Goal: Task Accomplishment & Management: Manage account settings

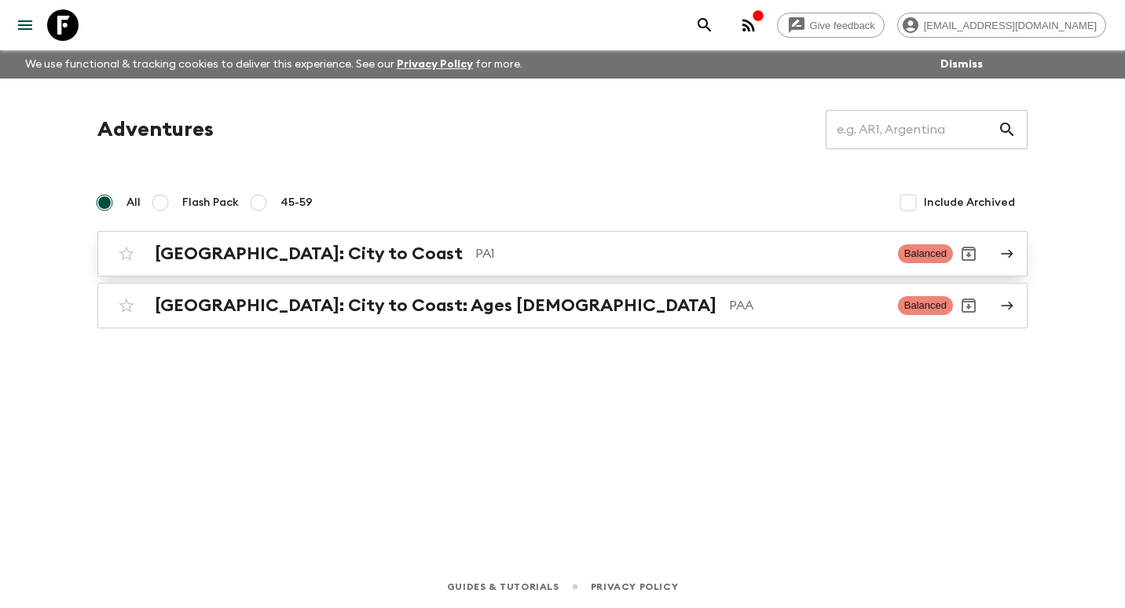
click at [218, 261] on h2 "[GEOGRAPHIC_DATA]: City to Coast" at bounding box center [309, 254] width 308 height 20
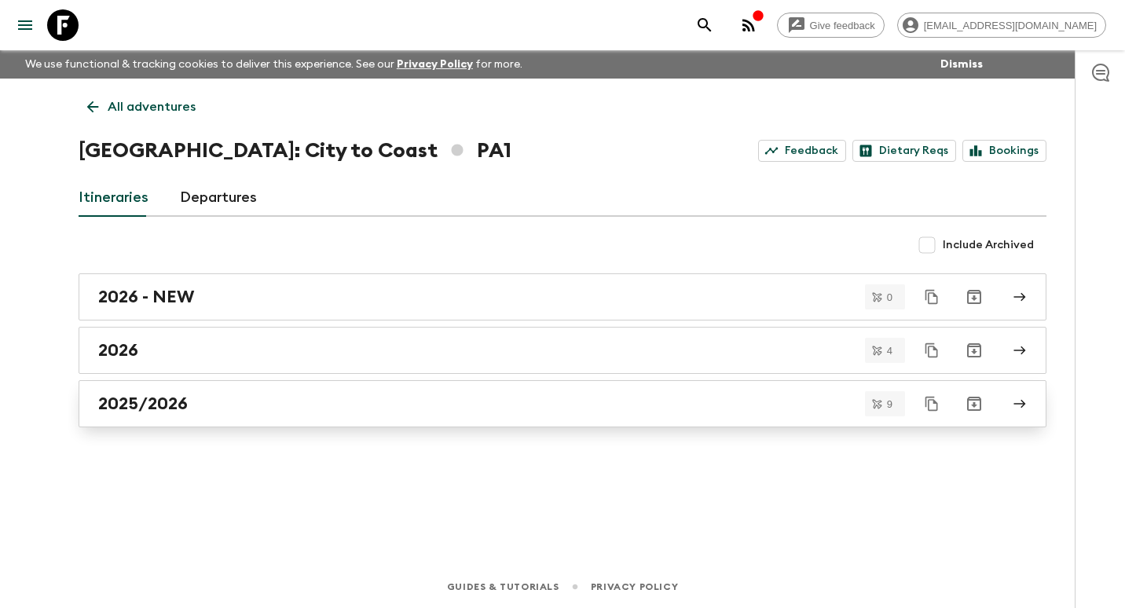
click at [178, 395] on h2 "2025/2026" at bounding box center [143, 404] width 90 height 20
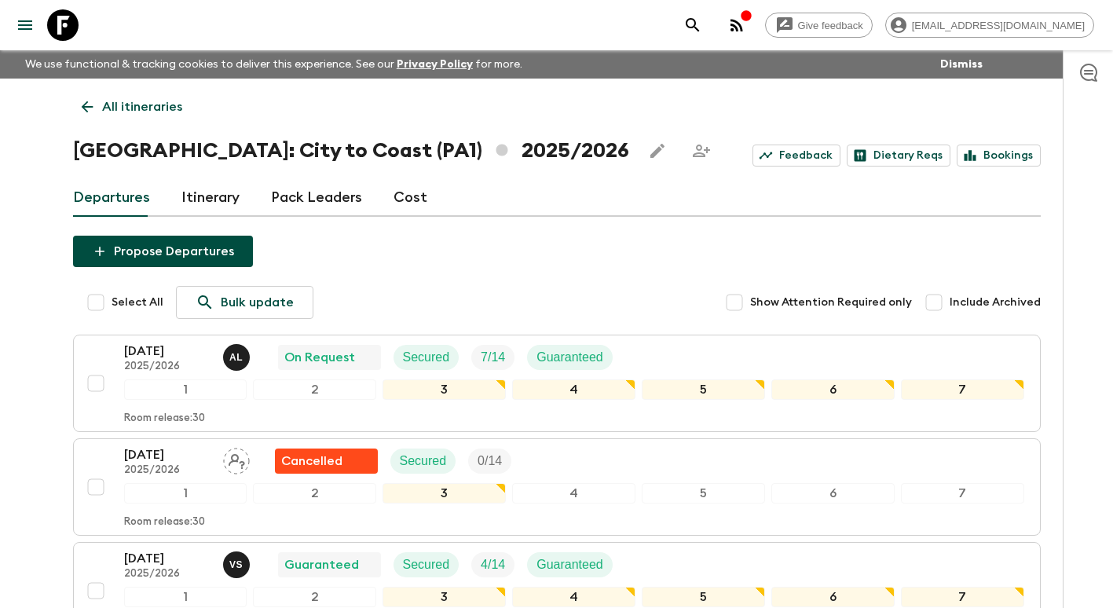
click at [413, 199] on link "Cost" at bounding box center [411, 198] width 34 height 38
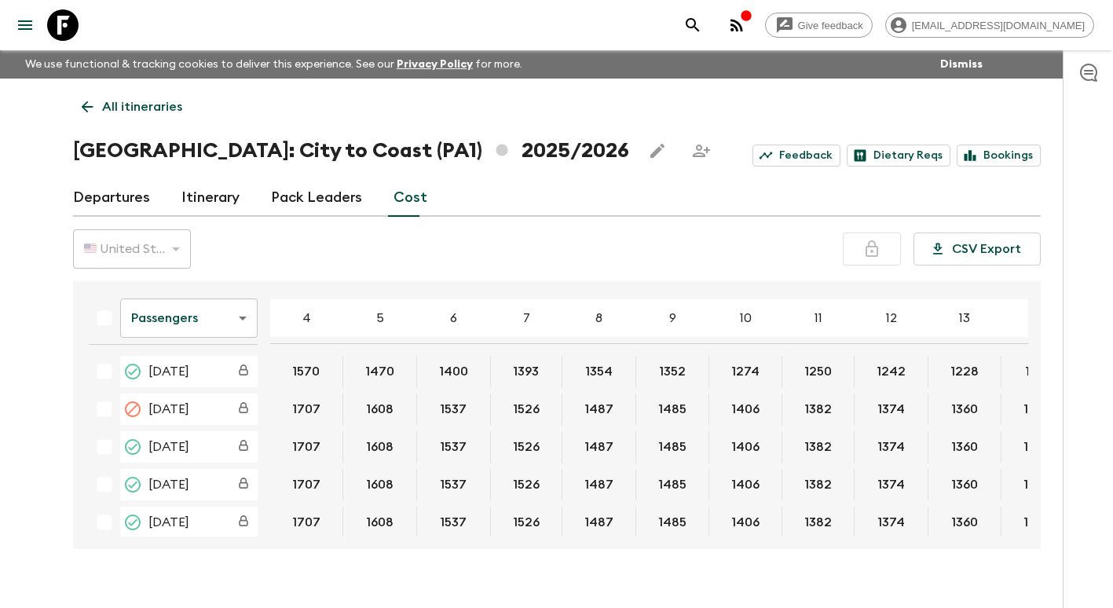
click at [225, 323] on body "Give feedback manager@panamajourneys.com We use functional & tracking cookies t…" at bounding box center [556, 317] width 1113 height 635
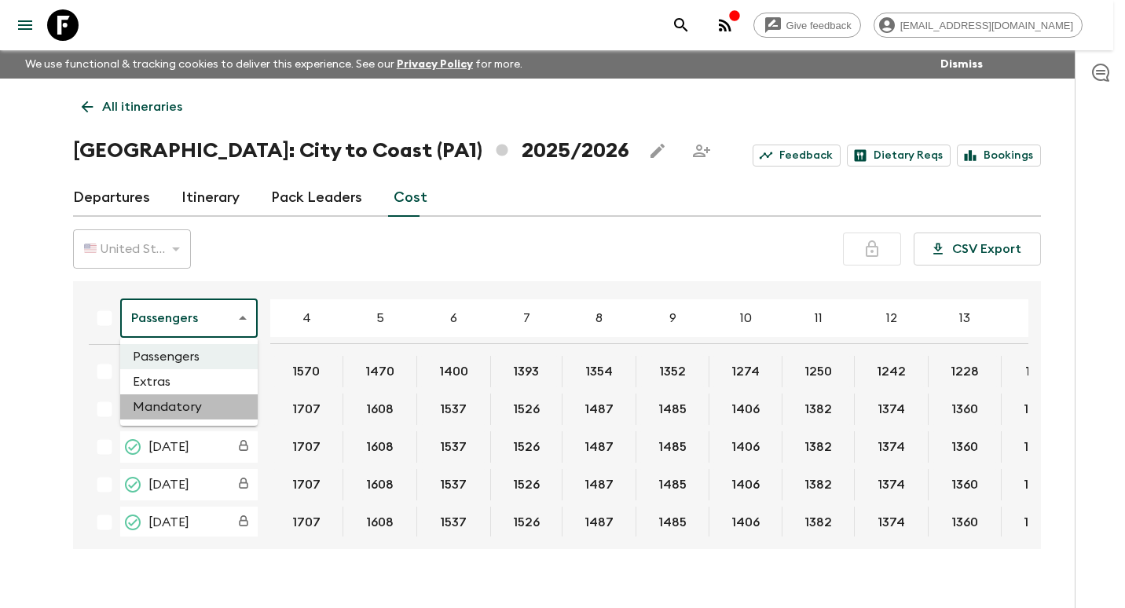
click at [174, 403] on li "Mandatory" at bounding box center [188, 406] width 137 height 25
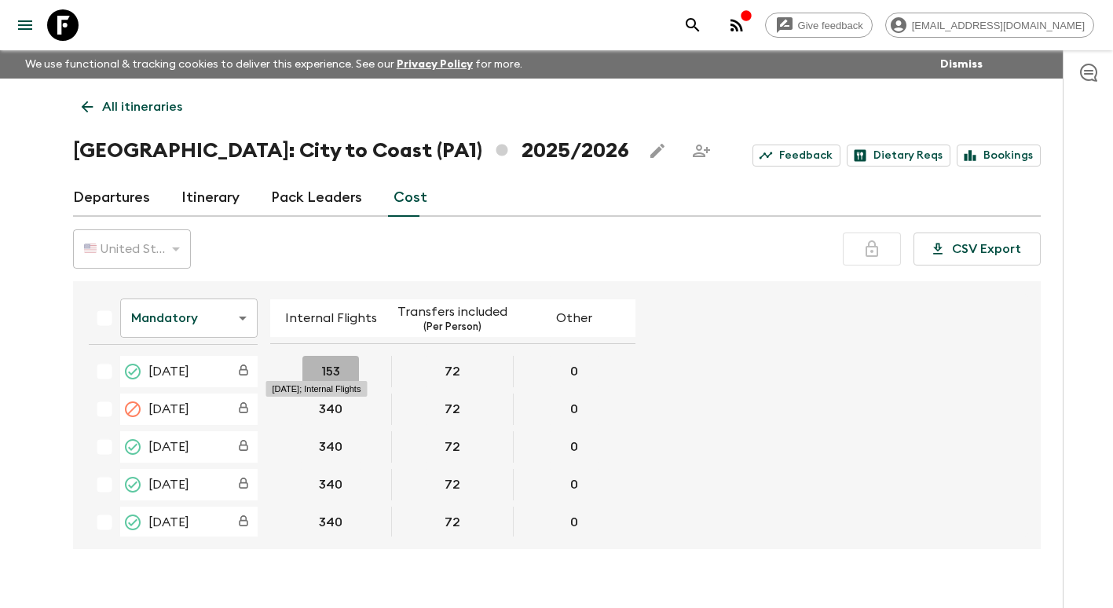
click at [327, 370] on button "153" at bounding box center [330, 371] width 57 height 31
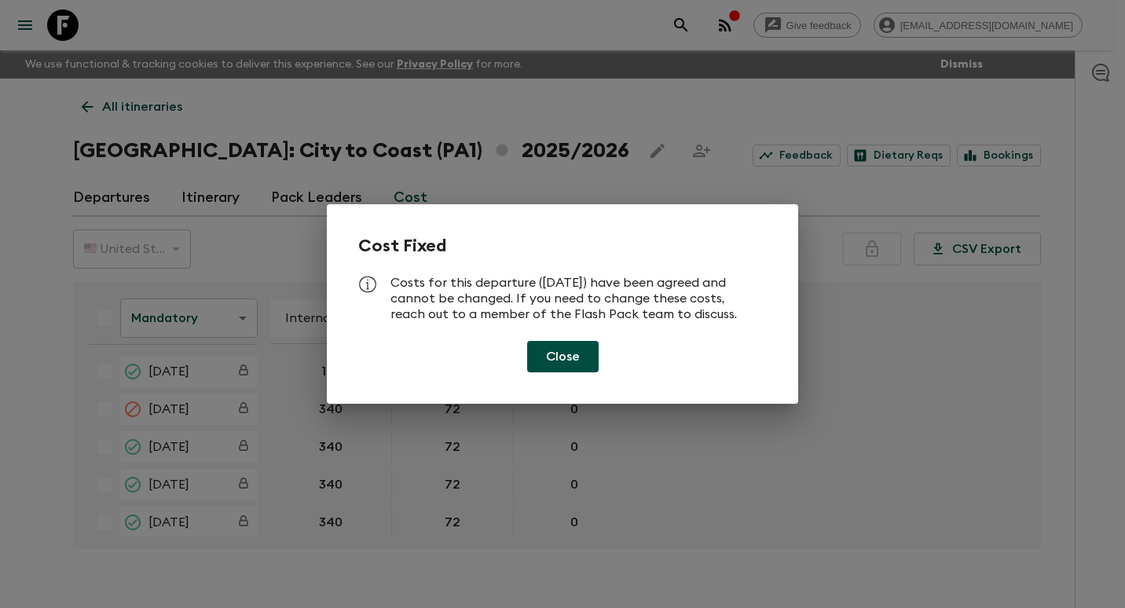
click at [573, 365] on button "Close" at bounding box center [562, 356] width 71 height 31
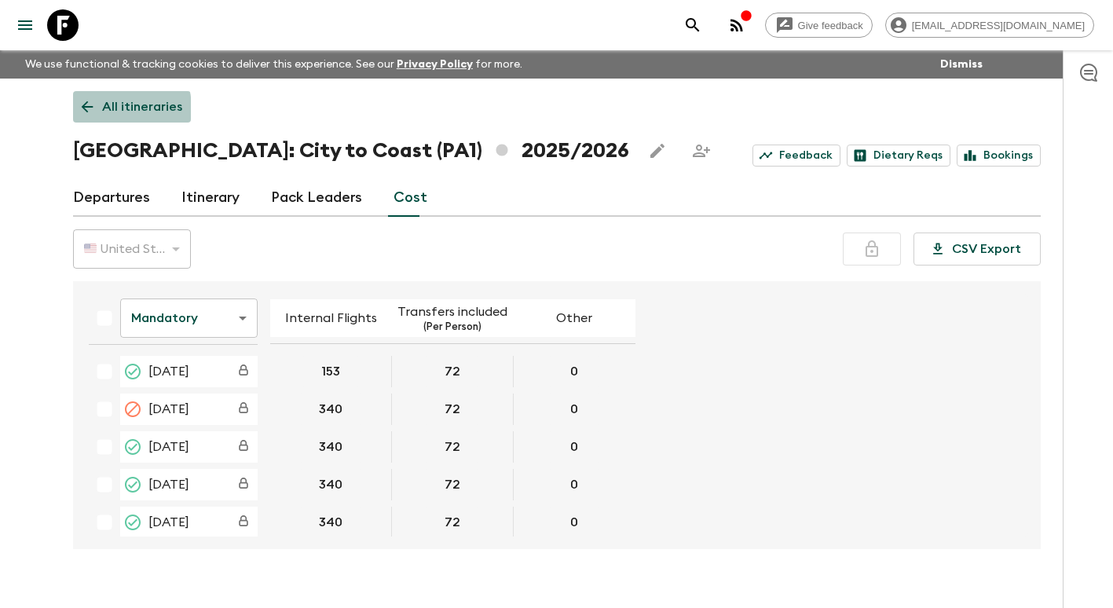
click at [82, 110] on icon at bounding box center [87, 106] width 17 height 17
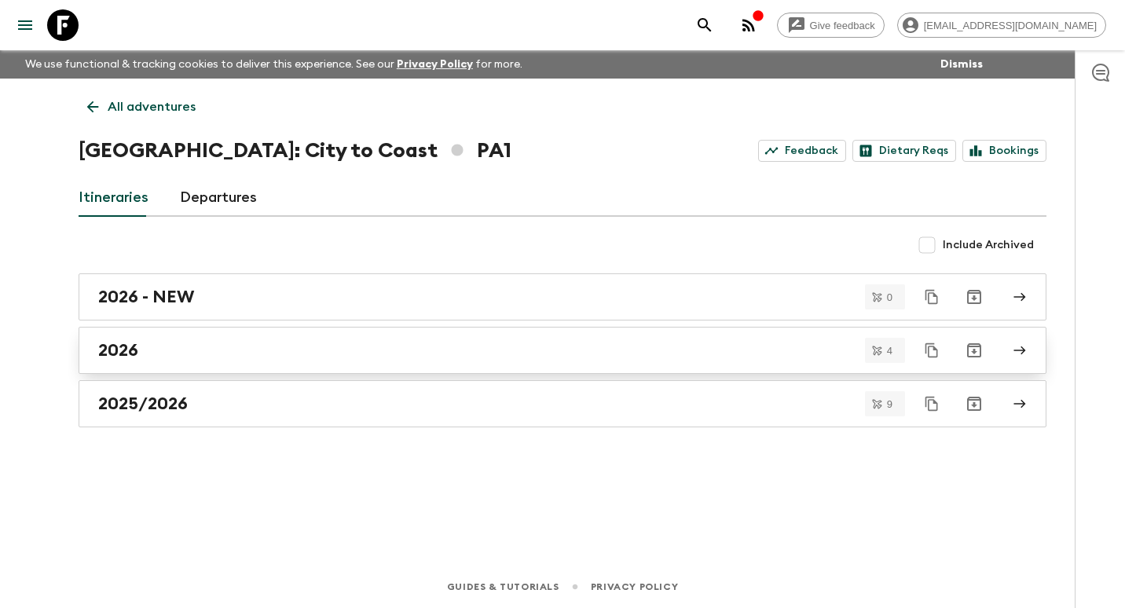
click at [174, 346] on div "2026" at bounding box center [547, 350] width 899 height 20
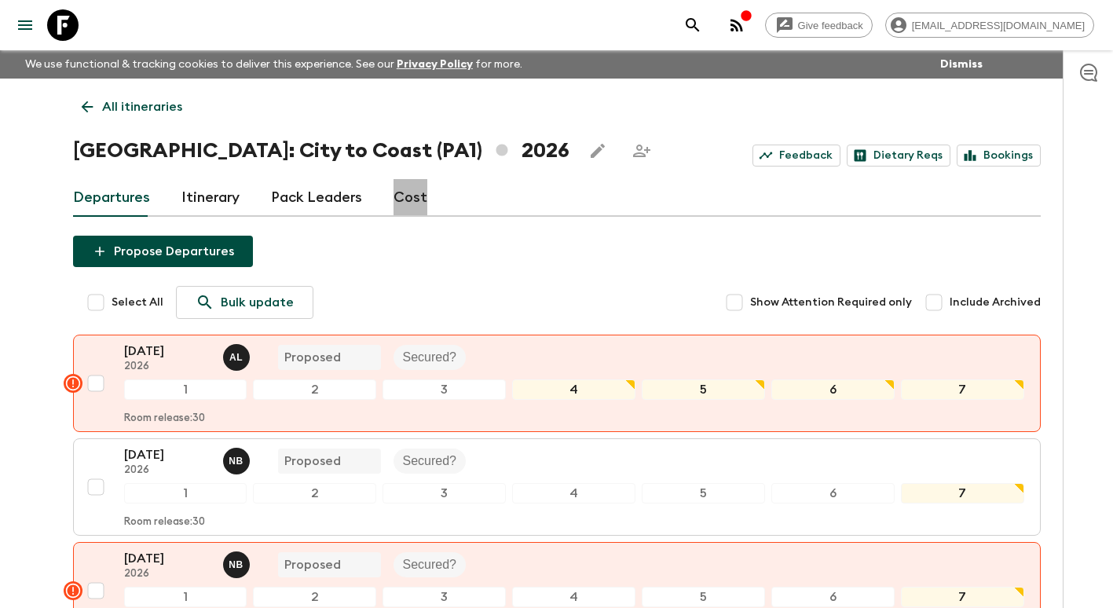
click at [410, 201] on link "Cost" at bounding box center [411, 198] width 34 height 38
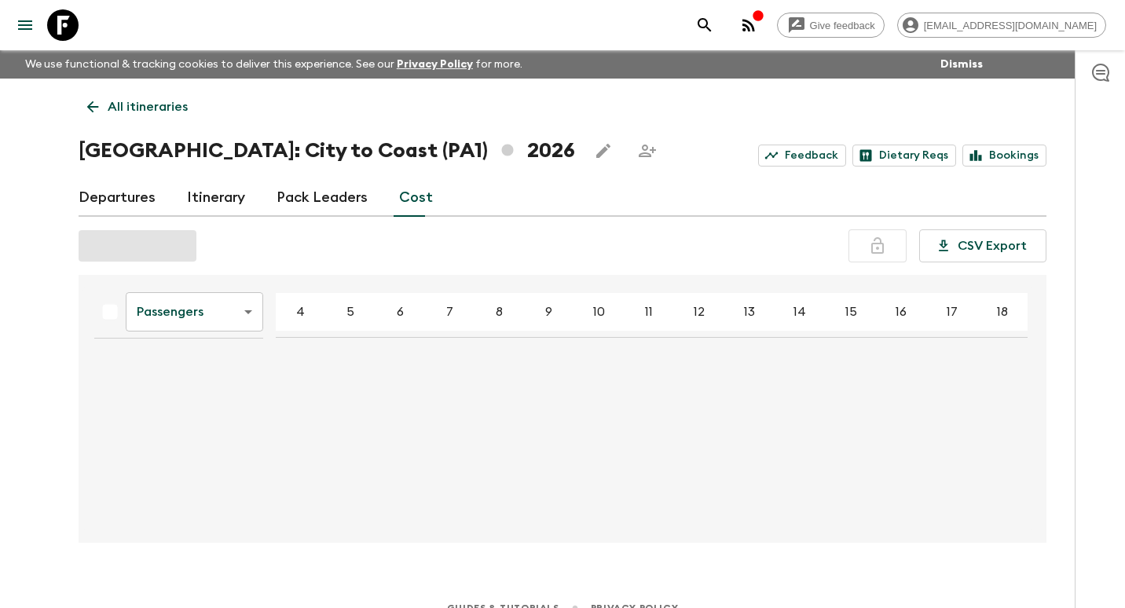
click at [233, 315] on body "Give feedback manager@panamajourneys.com We use functional & tracking cookies t…" at bounding box center [562, 314] width 1125 height 629
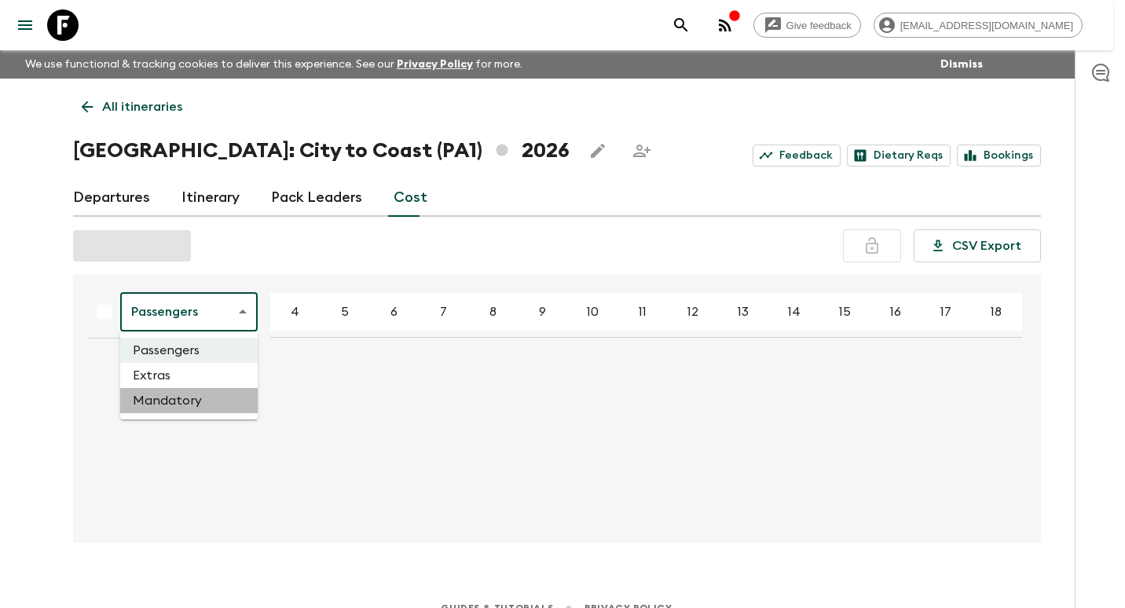
click at [176, 401] on li "Mandatory" at bounding box center [188, 400] width 137 height 25
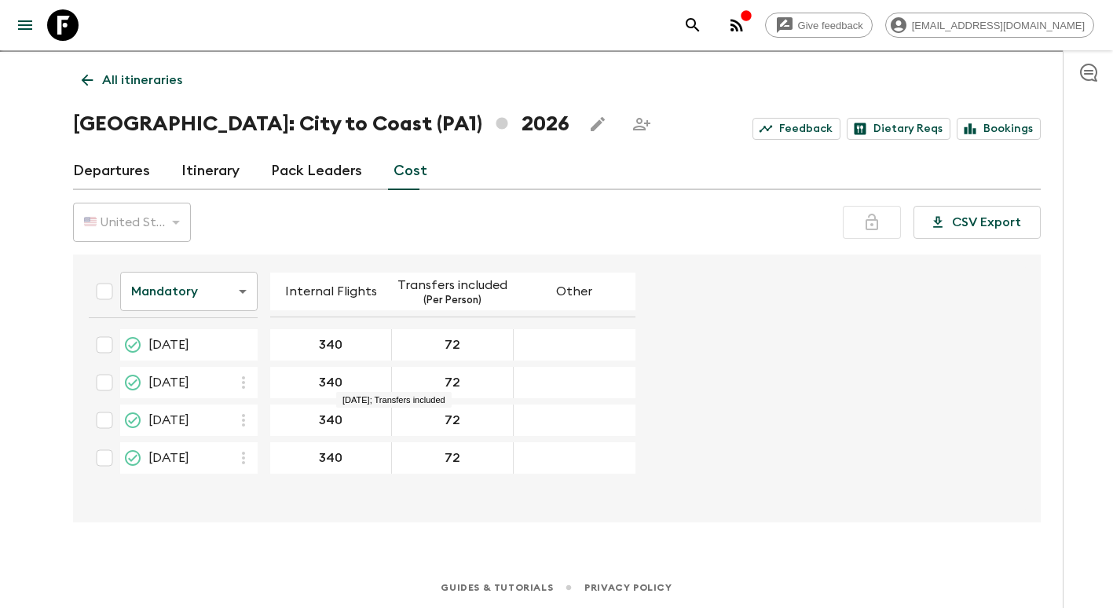
scroll to position [27, 0]
click at [82, 80] on icon at bounding box center [87, 80] width 12 height 12
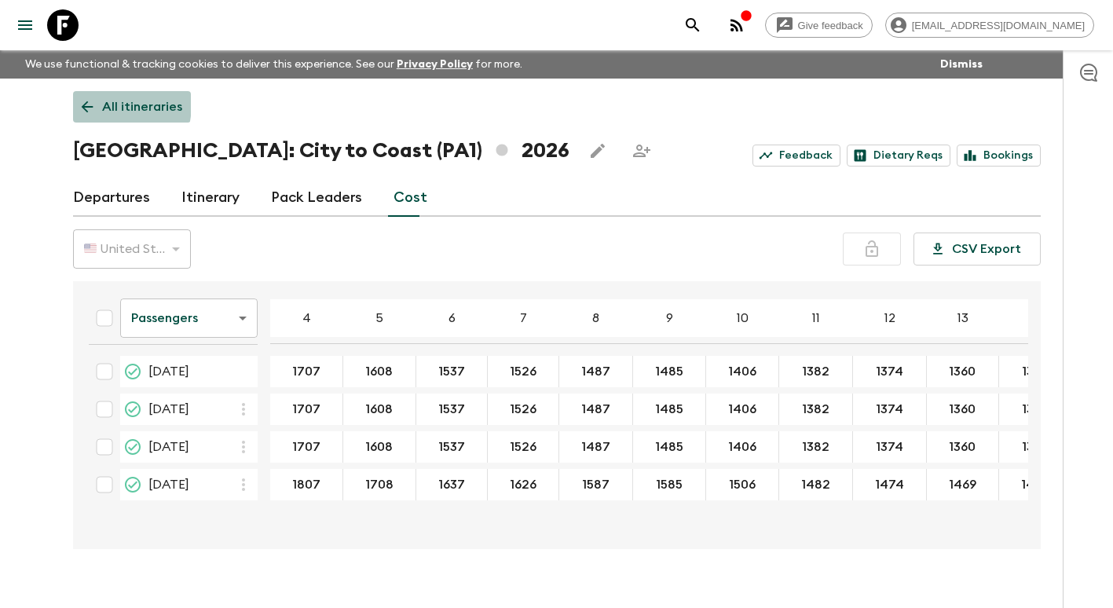
click at [79, 102] on icon at bounding box center [87, 106] width 17 height 17
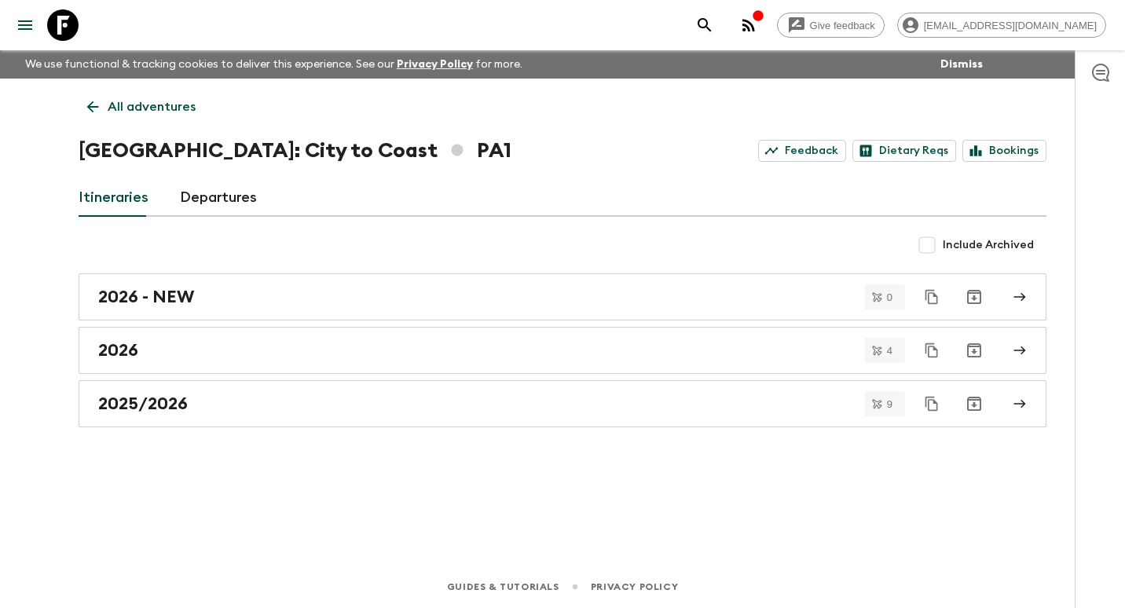
click at [88, 105] on icon at bounding box center [92, 106] width 17 height 17
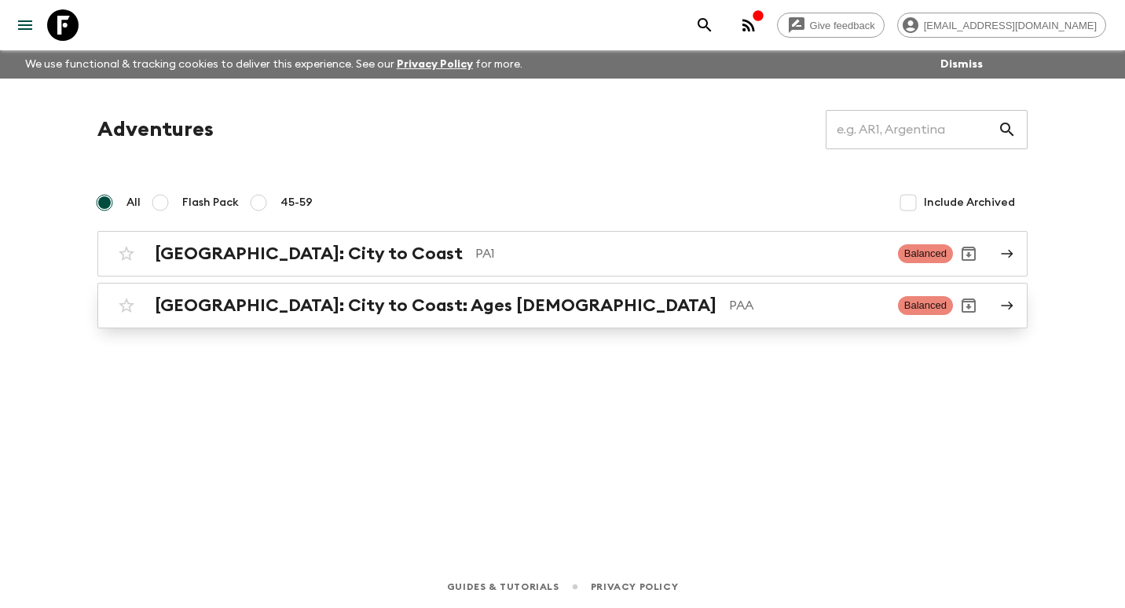
click at [275, 303] on h2 "[GEOGRAPHIC_DATA]: City to Coast: Ages [DEMOGRAPHIC_DATA]" at bounding box center [436, 305] width 562 height 20
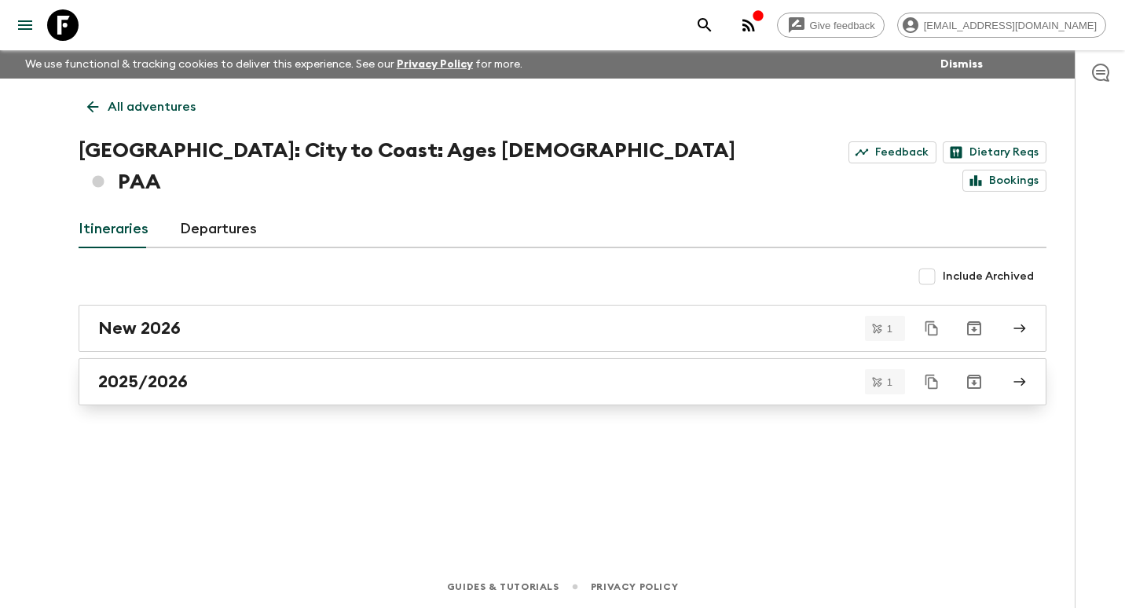
click at [254, 372] on div "2025/2026" at bounding box center [547, 382] width 899 height 20
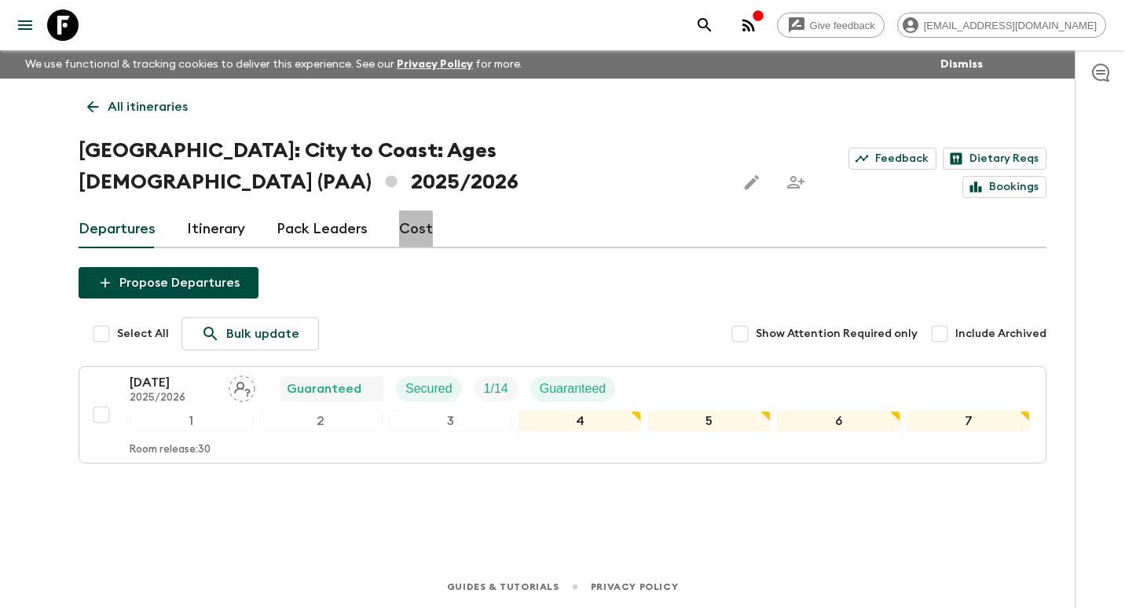
click at [403, 211] on link "Cost" at bounding box center [416, 230] width 34 height 38
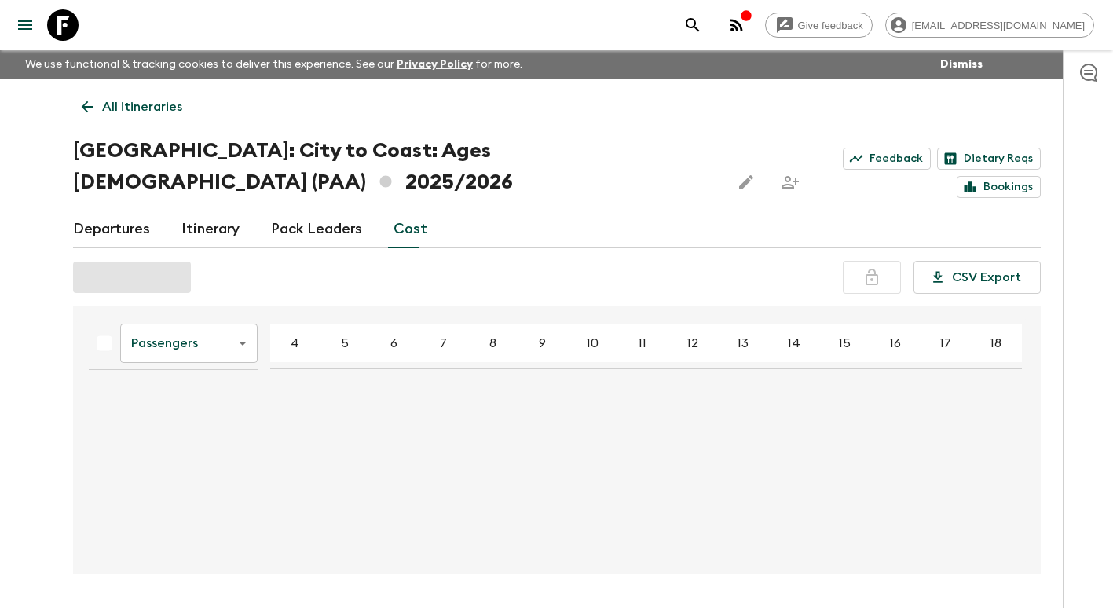
click at [195, 322] on body "Give feedback manager@panamajourneys.com We use functional & tracking cookies t…" at bounding box center [556, 330] width 1113 height 661
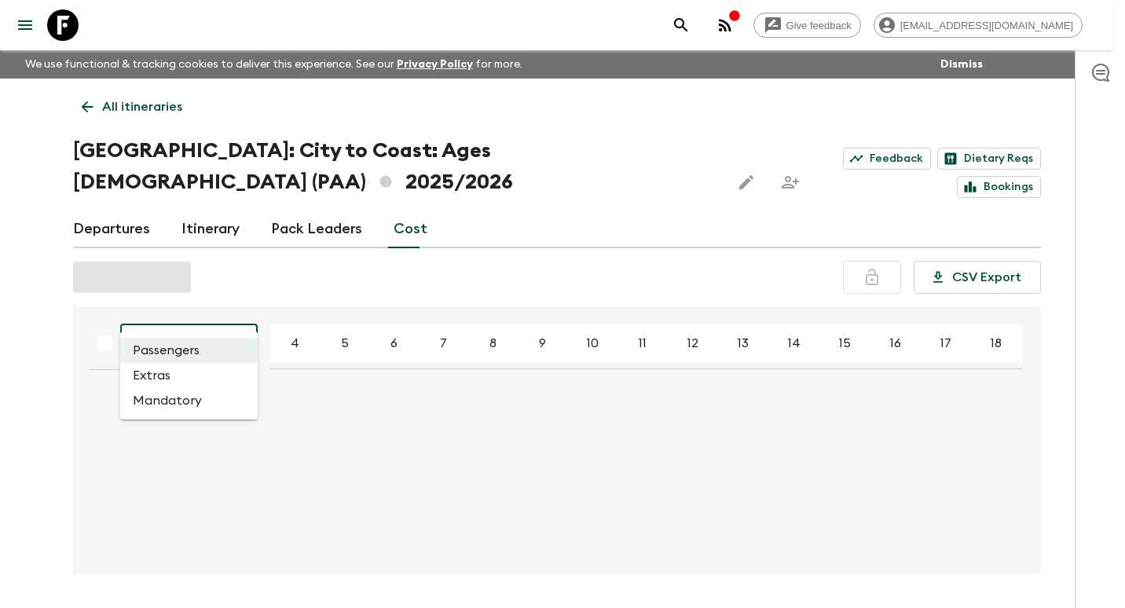
click at [182, 404] on li "Mandatory" at bounding box center [188, 400] width 137 height 25
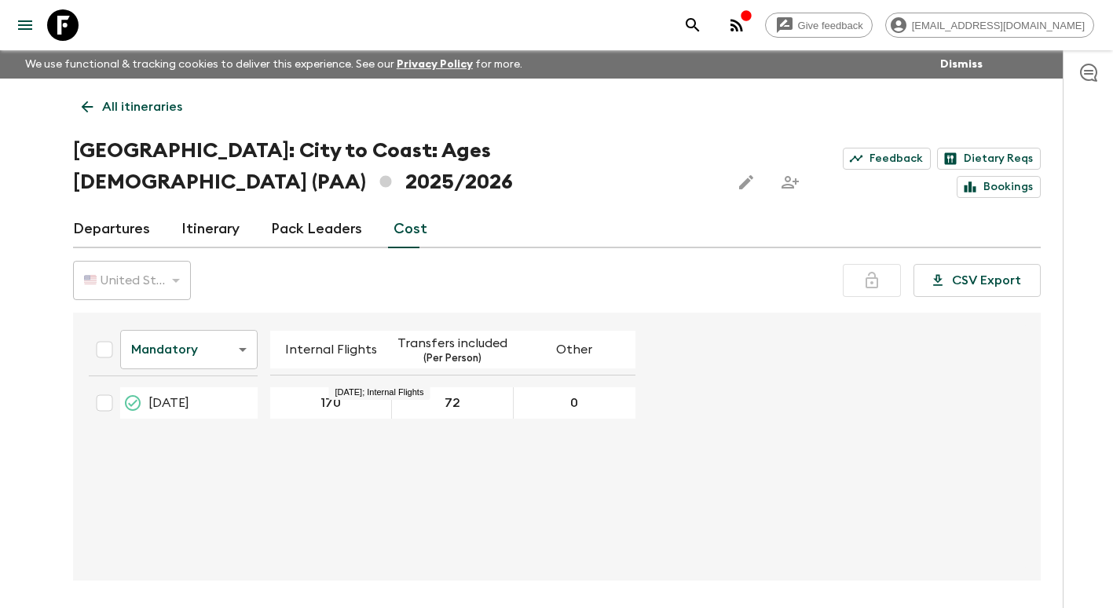
type input "4"
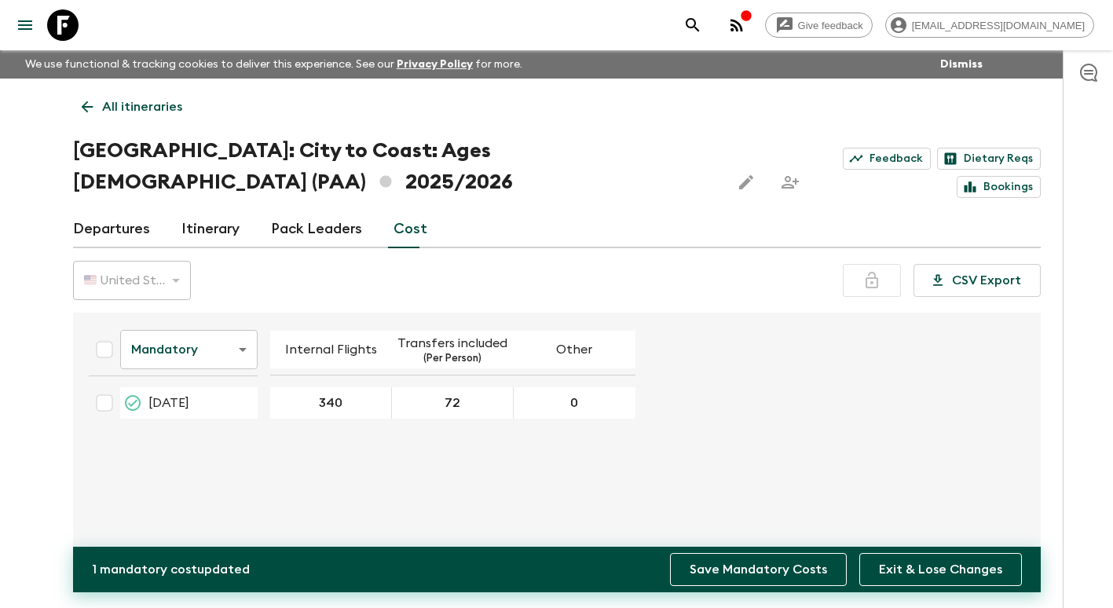
type input "340"
click at [819, 568] on button "Save Mandatory Costs" at bounding box center [758, 569] width 177 height 33
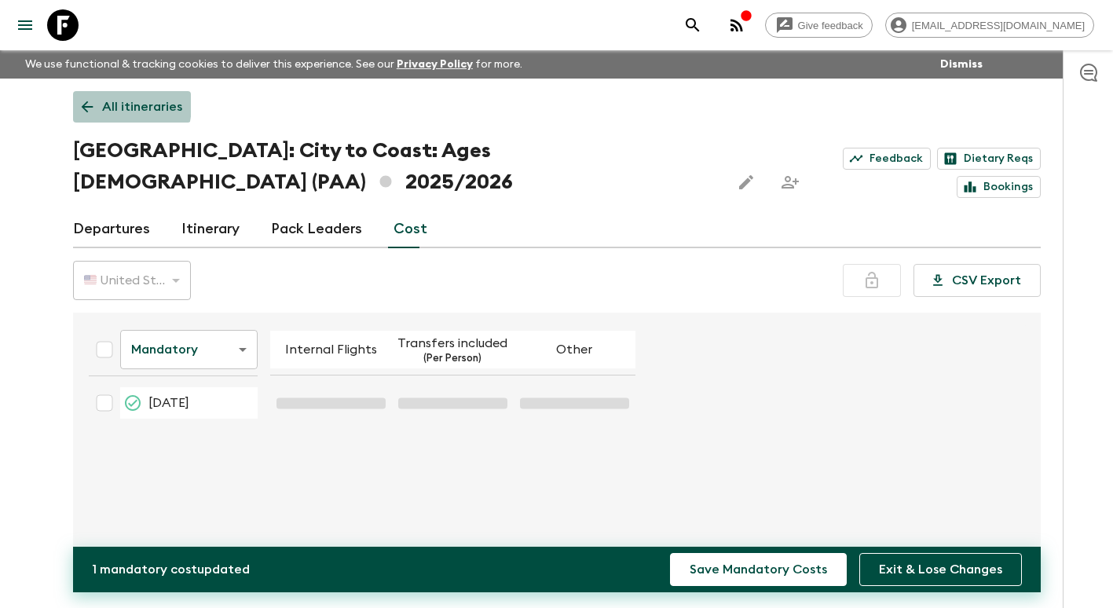
click at [93, 104] on icon at bounding box center [87, 106] width 17 height 17
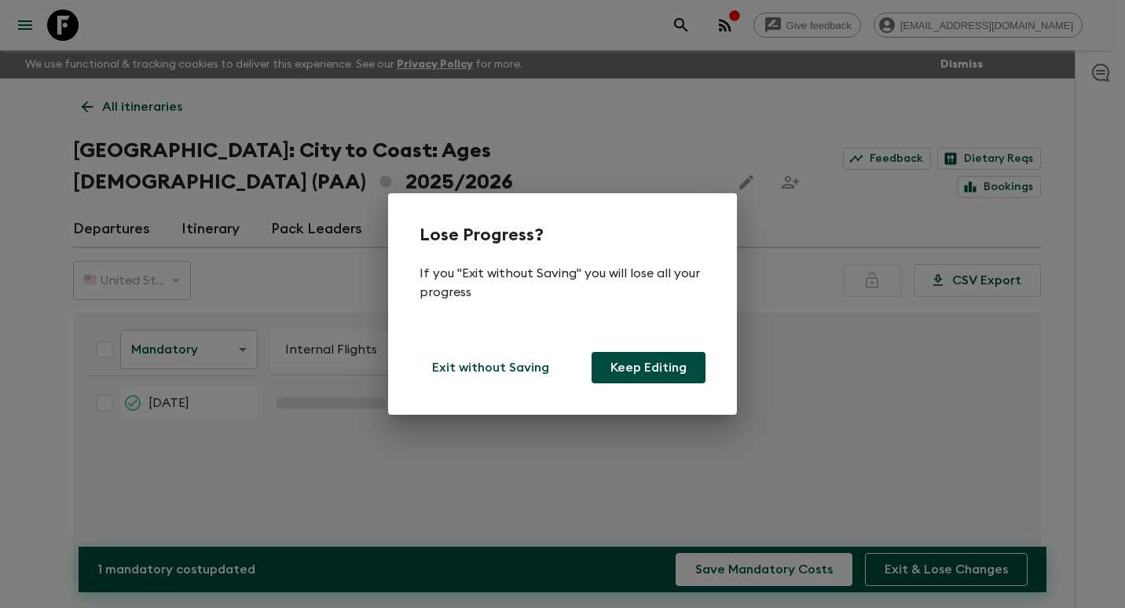
click at [779, 361] on div "Lose Progress? If you "Exit without Saving" you will lose all your progress Exi…" at bounding box center [562, 304] width 1125 height 608
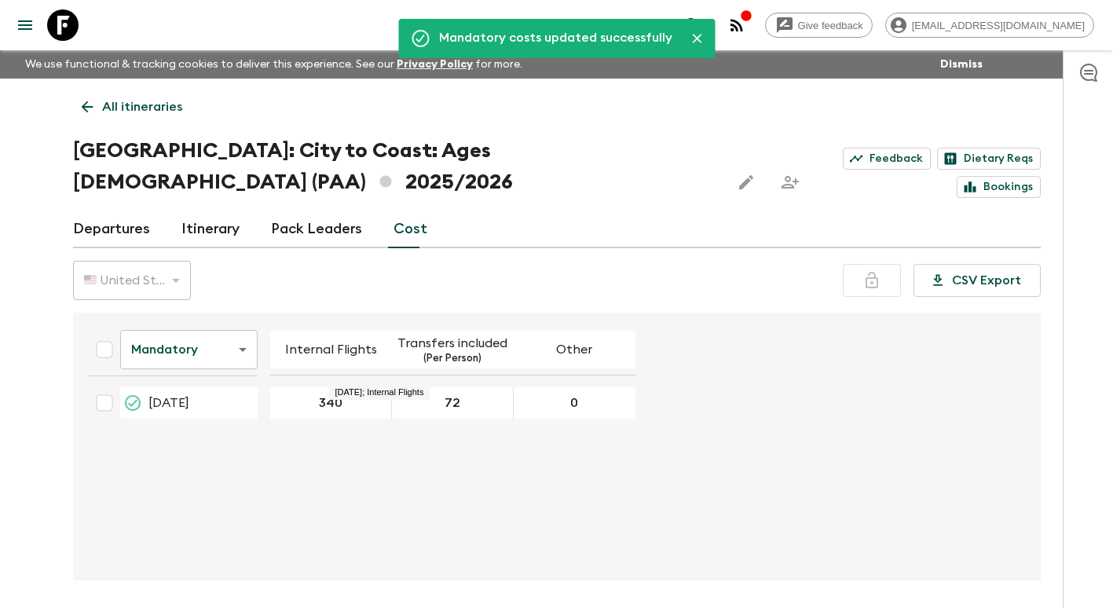
click at [93, 98] on icon at bounding box center [87, 106] width 17 height 17
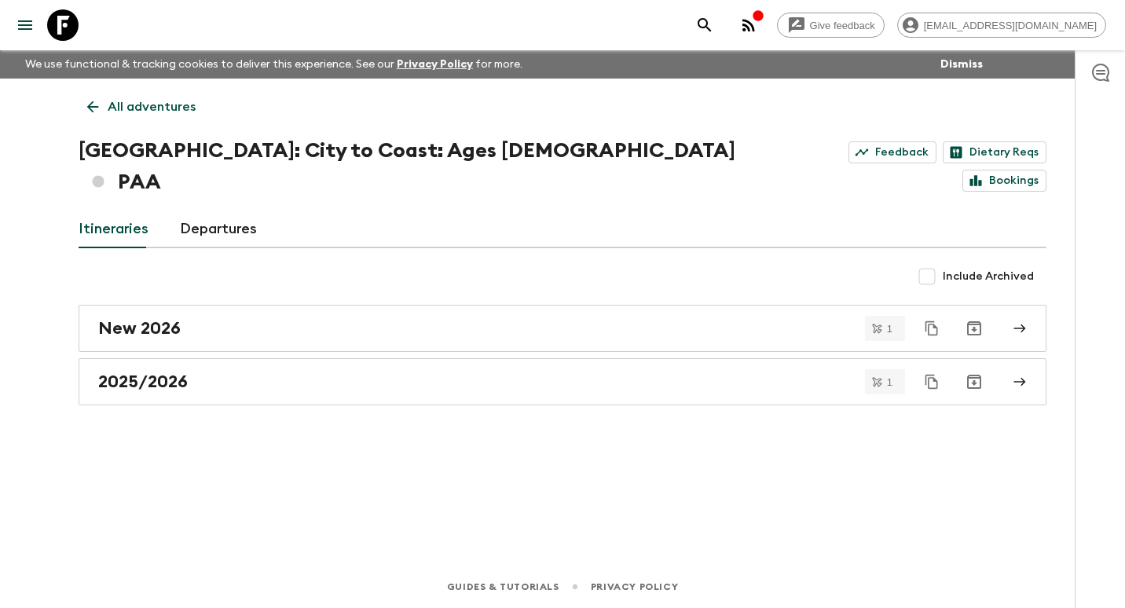
click at [247, 309] on link "New 2026" at bounding box center [563, 328] width 968 height 47
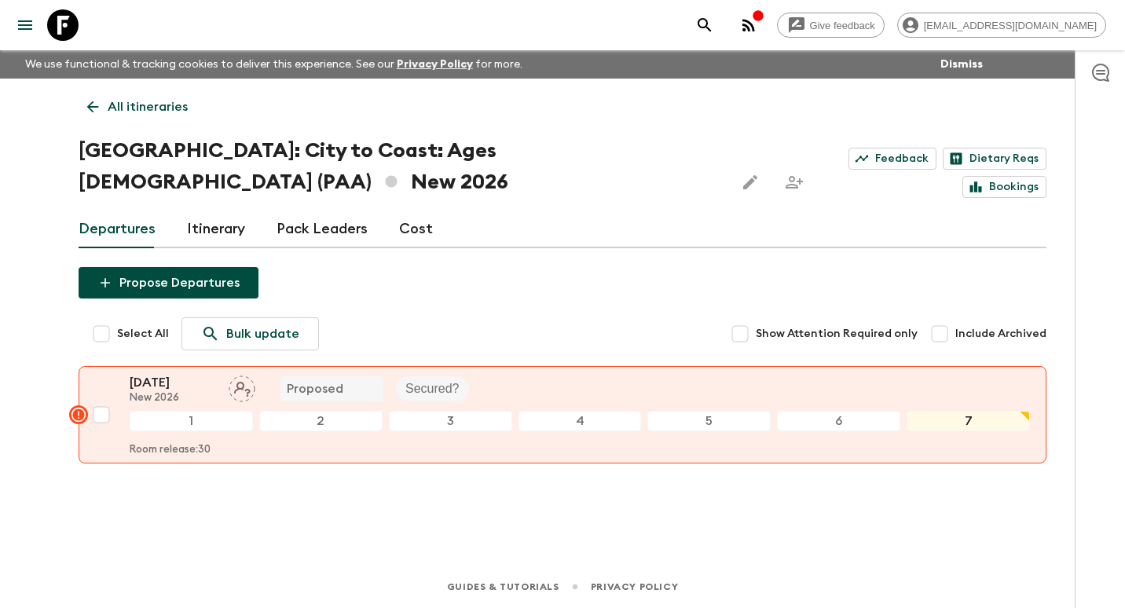
click at [413, 211] on link "Cost" at bounding box center [416, 230] width 34 height 38
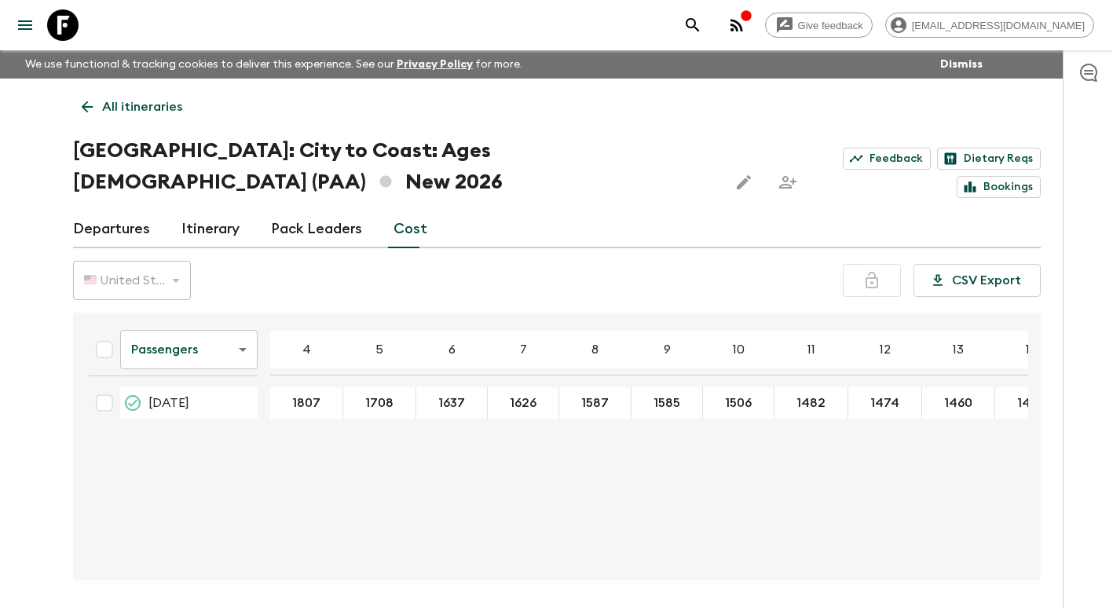
click at [236, 320] on body "Give feedback manager@panamajourneys.com We use functional & tracking cookies t…" at bounding box center [556, 333] width 1113 height 667
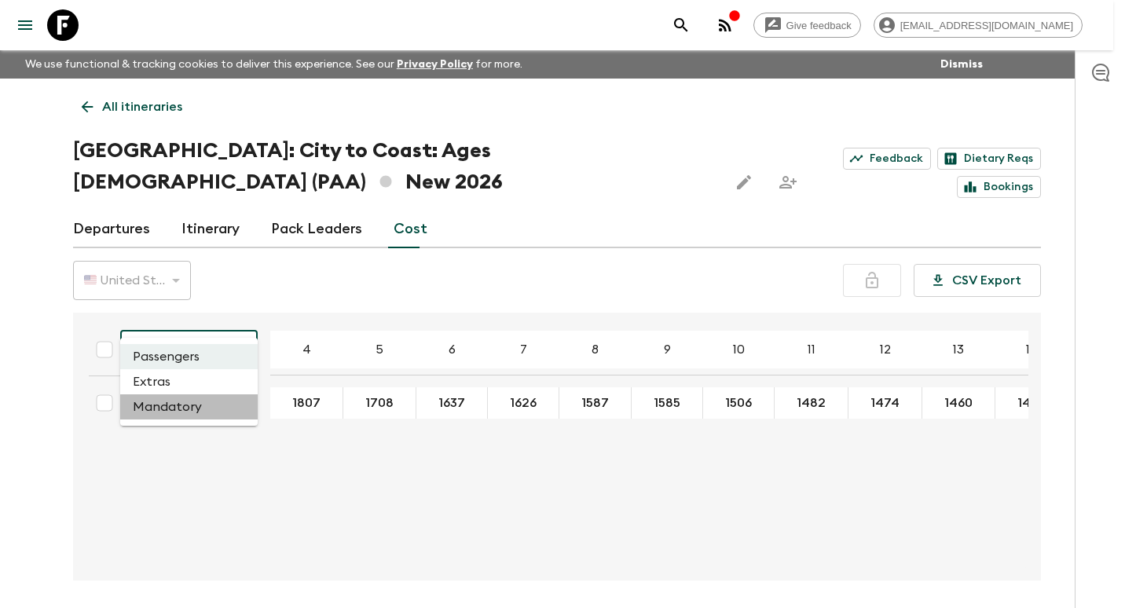
click at [189, 401] on li "Mandatory" at bounding box center [188, 406] width 137 height 25
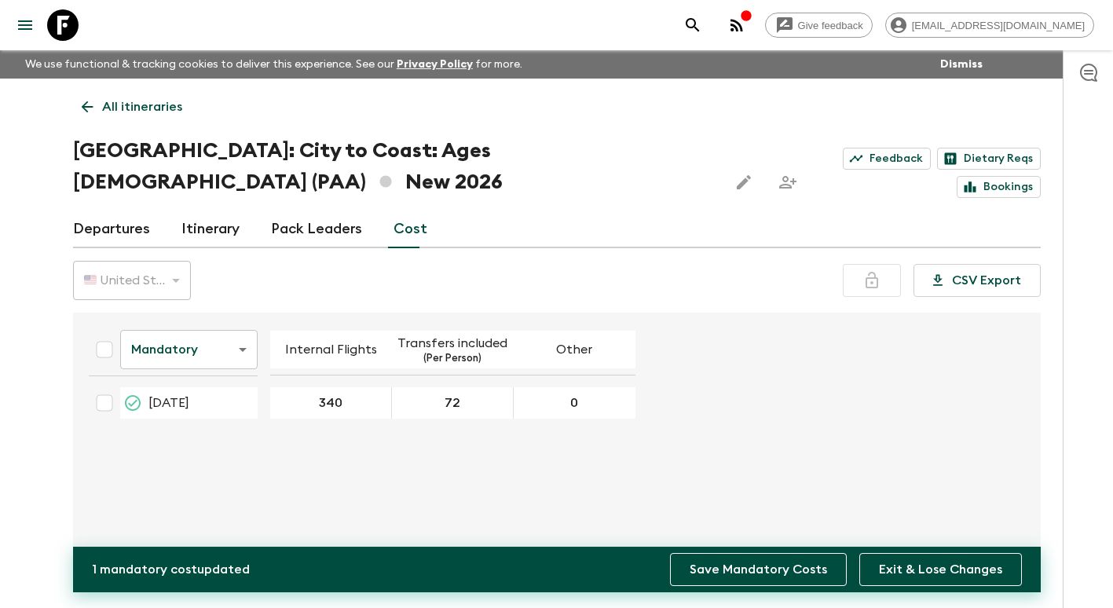
type input "340"
click at [780, 568] on button "Save Mandatory Costs" at bounding box center [758, 569] width 177 height 33
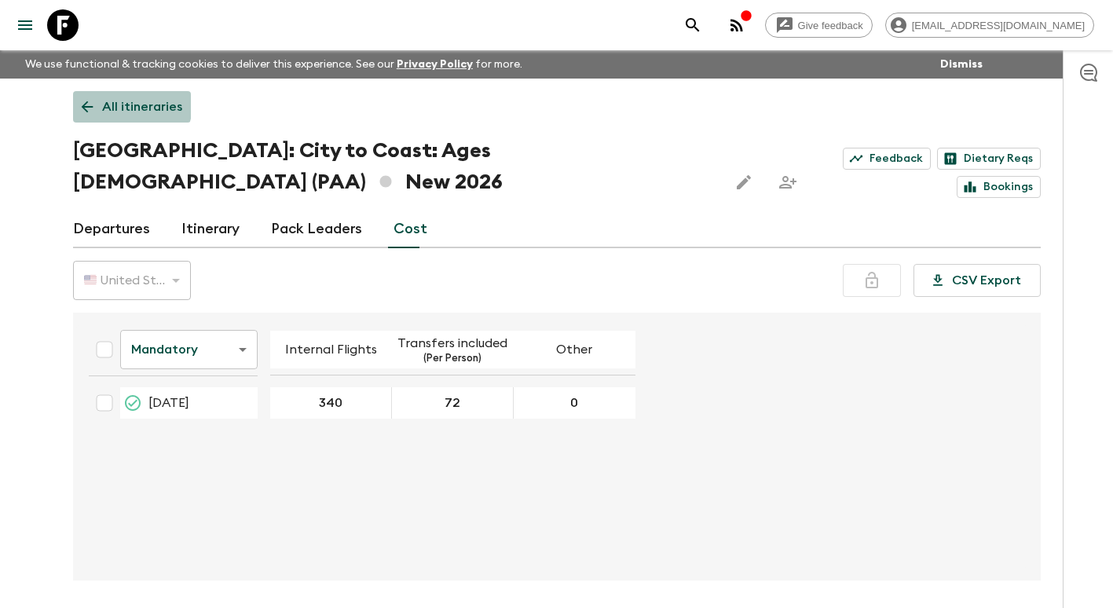
click at [99, 101] on link "All itineraries" at bounding box center [132, 106] width 118 height 31
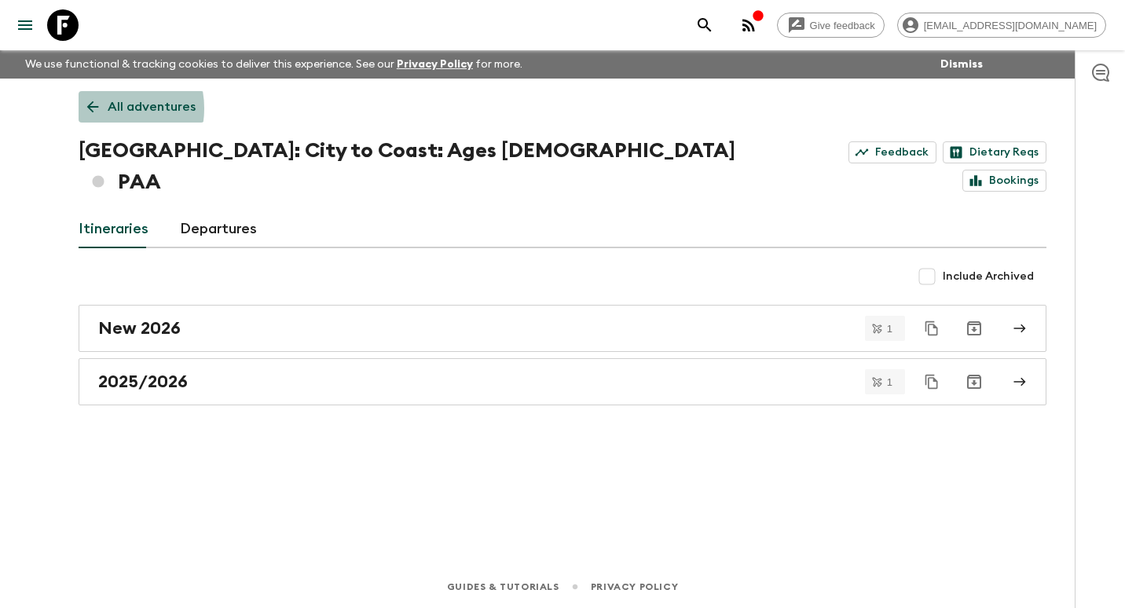
click at [102, 108] on link "All adventures" at bounding box center [142, 106] width 126 height 31
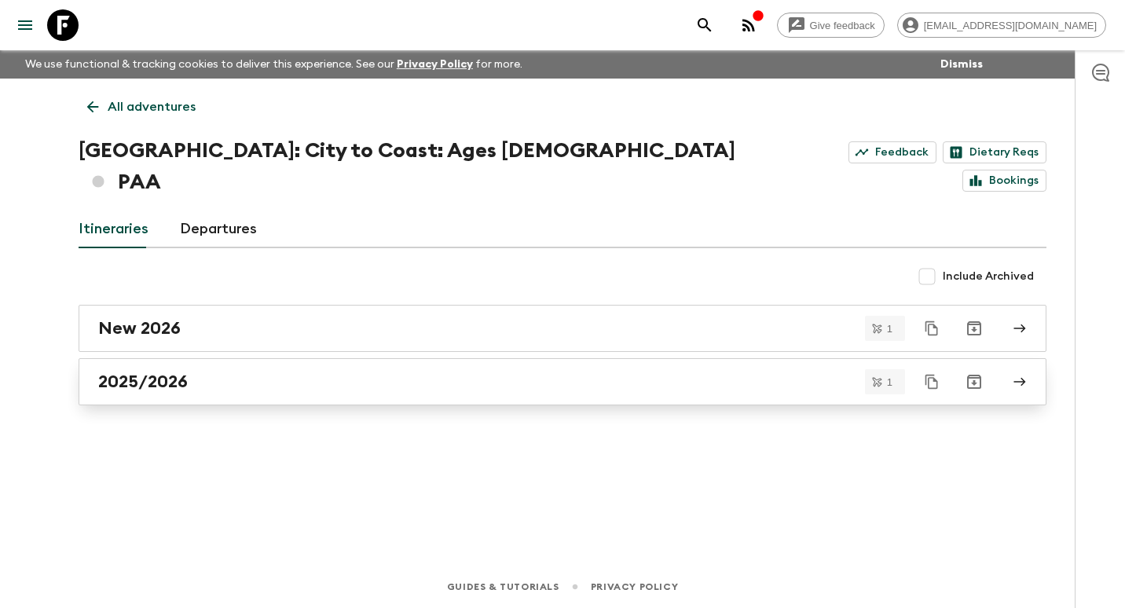
click at [230, 372] on div "2025/2026" at bounding box center [547, 382] width 899 height 20
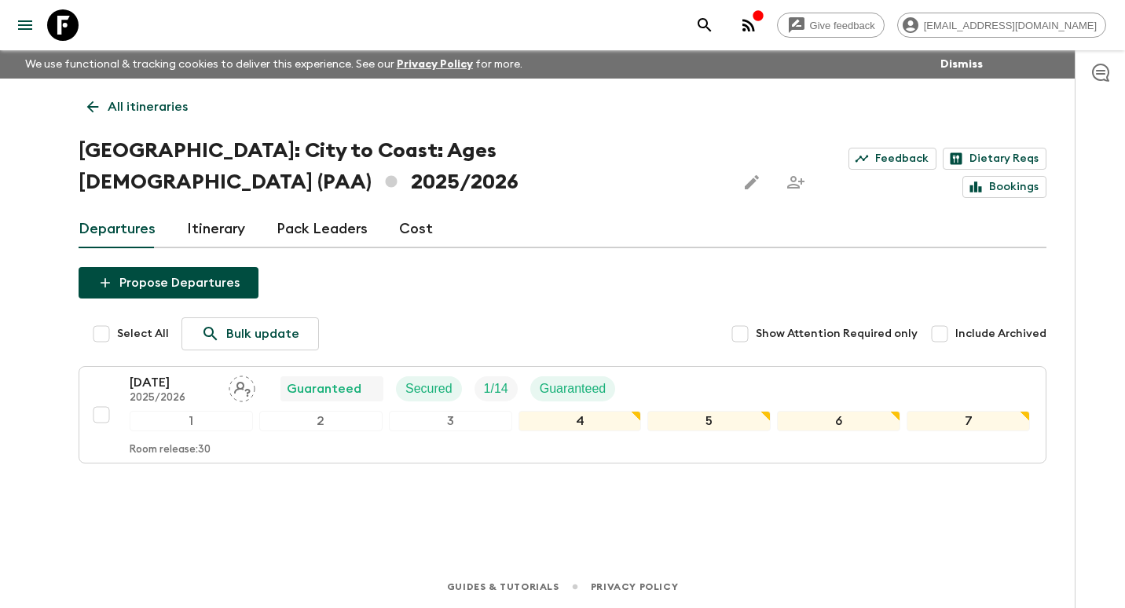
click at [423, 211] on link "Cost" at bounding box center [416, 230] width 34 height 38
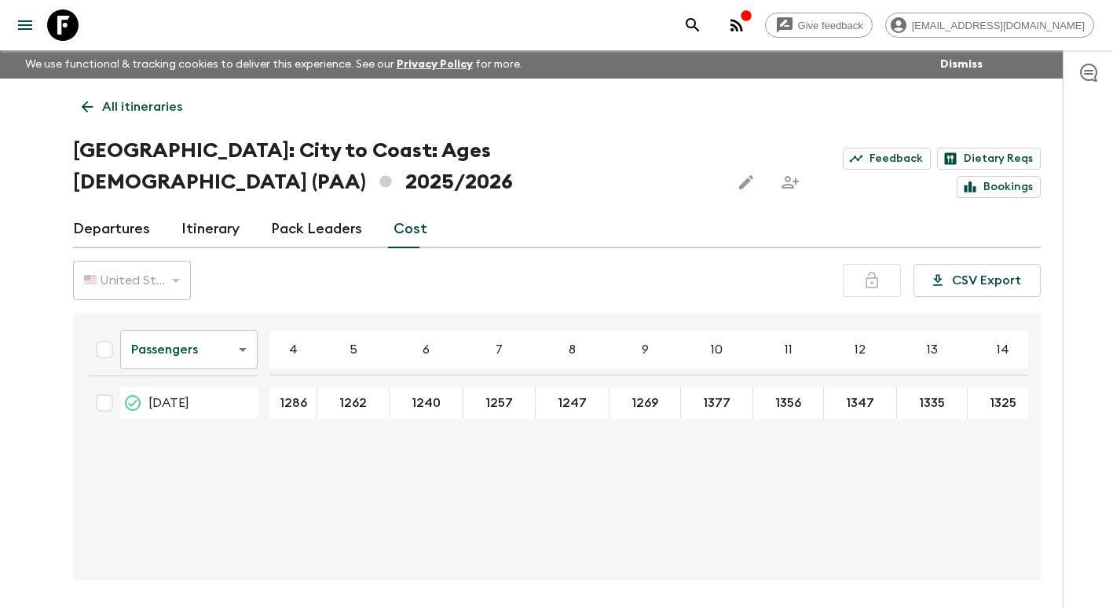
click at [90, 107] on icon at bounding box center [87, 107] width 12 height 12
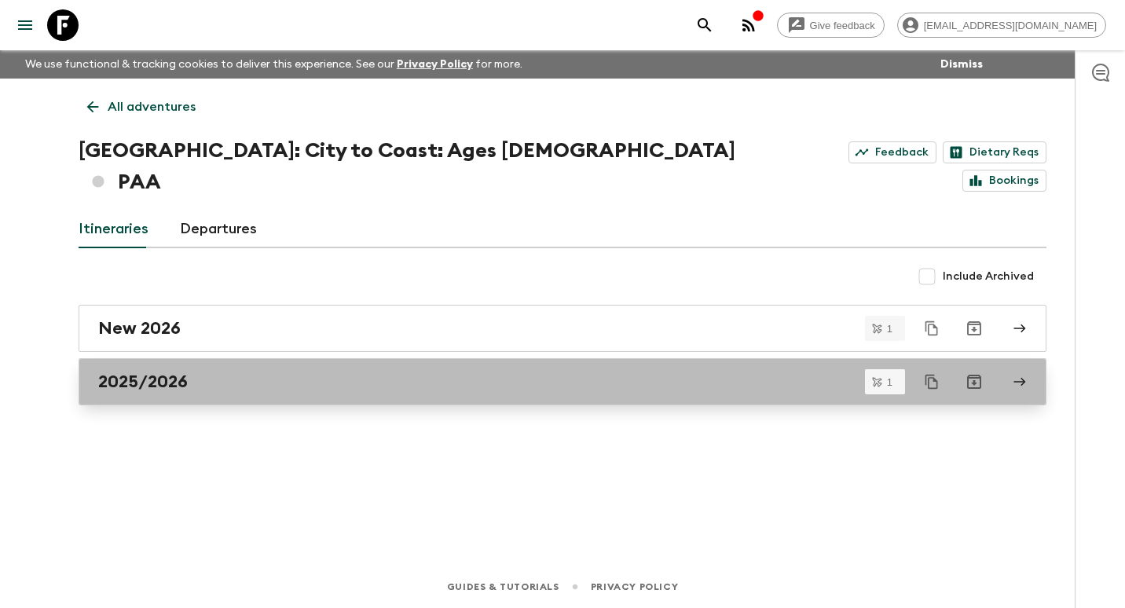
click at [220, 372] on div "2025/2026" at bounding box center [547, 382] width 899 height 20
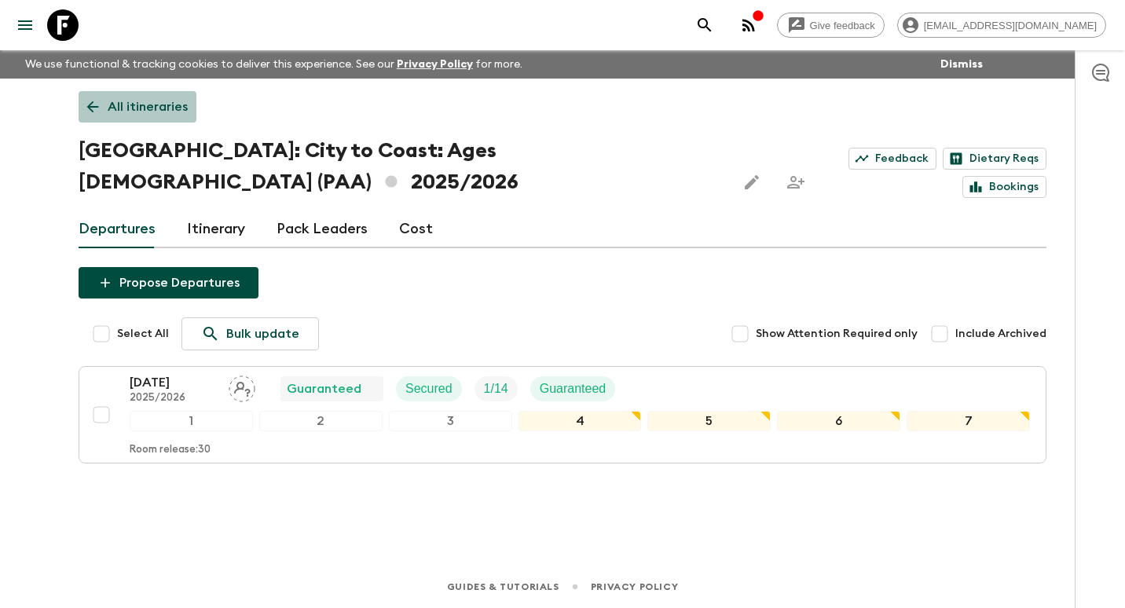
click at [96, 100] on icon at bounding box center [92, 106] width 17 height 17
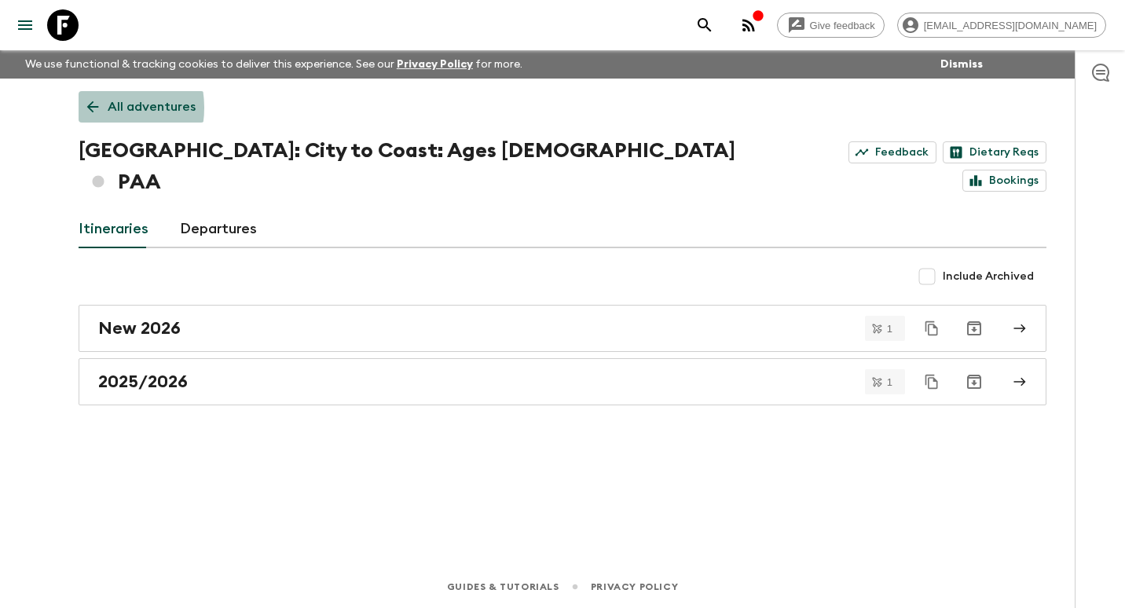
click at [94, 108] on icon at bounding box center [92, 106] width 17 height 17
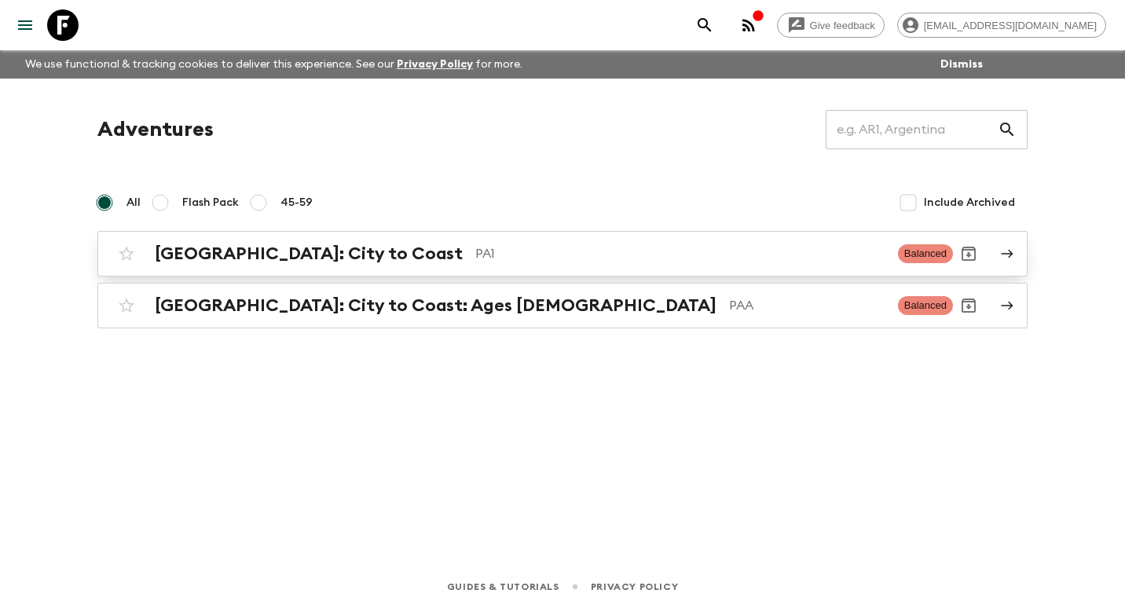
click at [247, 252] on h2 "[GEOGRAPHIC_DATA]: City to Coast" at bounding box center [309, 254] width 308 height 20
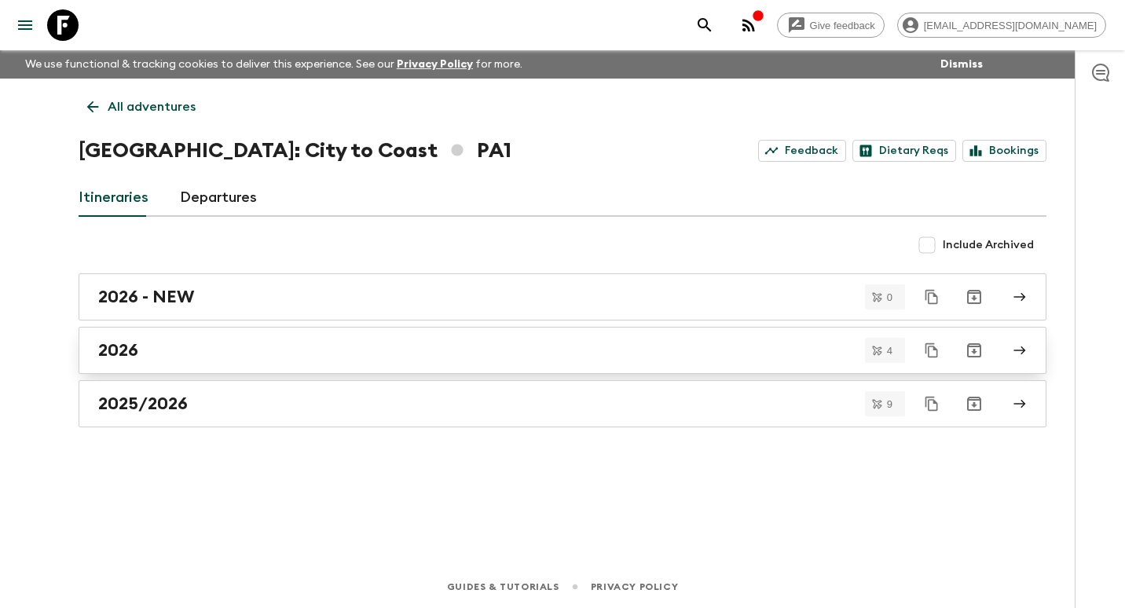
click at [211, 346] on div "2026" at bounding box center [547, 350] width 899 height 20
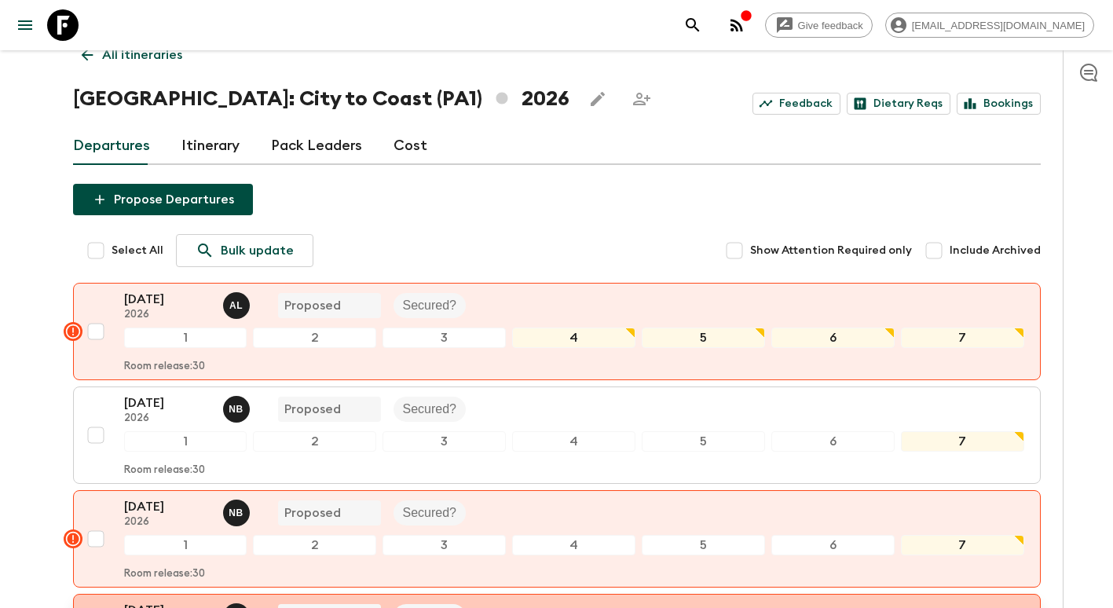
scroll to position [278, 0]
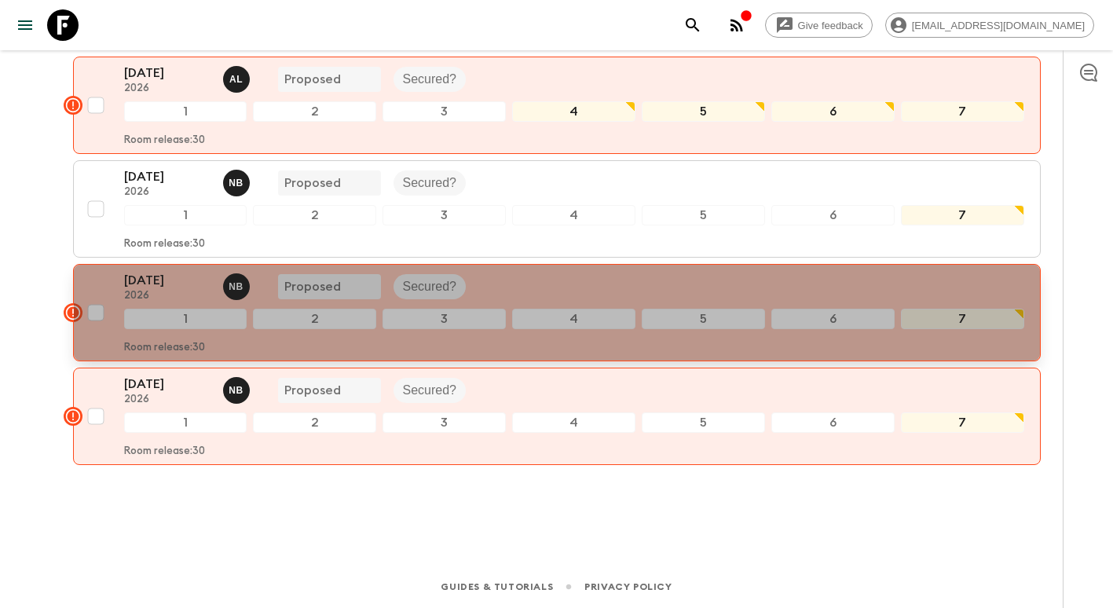
click at [177, 303] on div "21 Nov 2026 2026 N B Proposed Secured? 1 2 3 4 5 6 7 Room release: 30" at bounding box center [574, 312] width 900 height 83
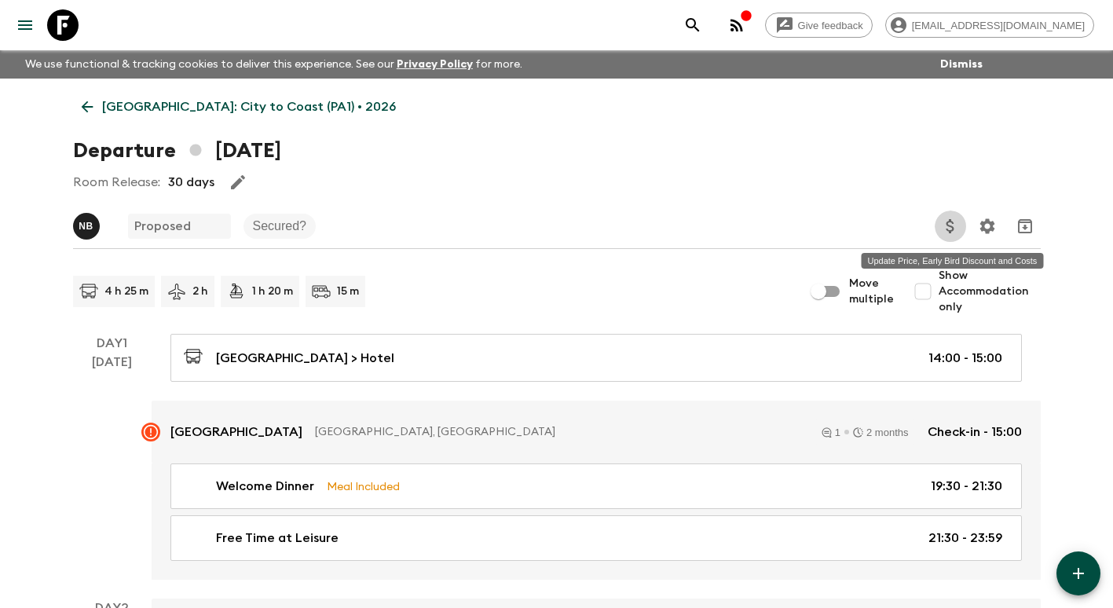
click at [959, 222] on icon "Update Price, Early Bird Discount and Costs" at bounding box center [950, 226] width 19 height 19
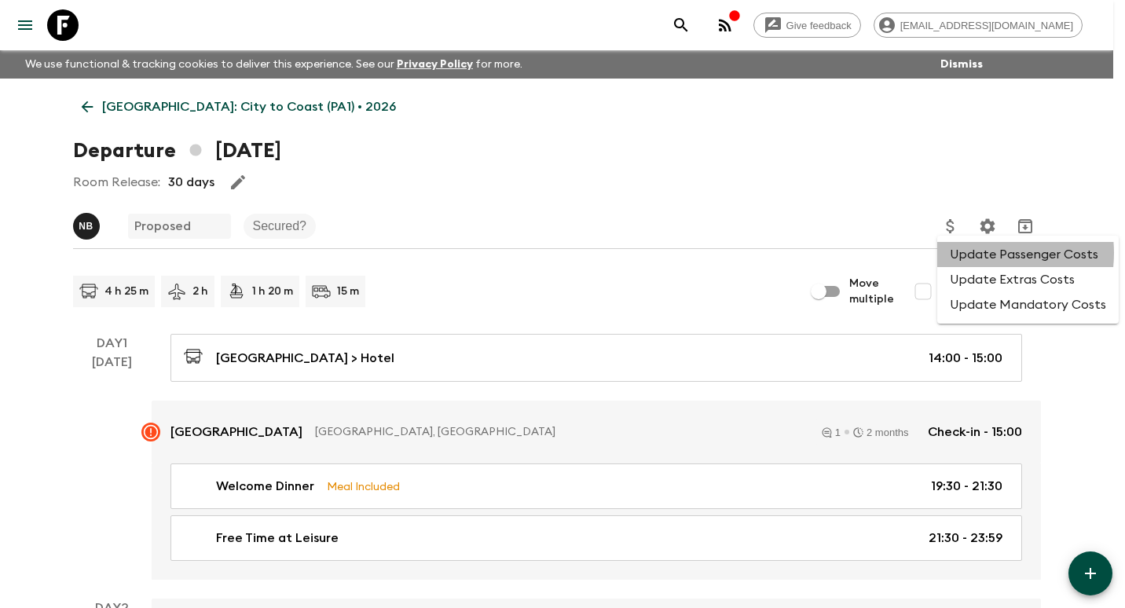
click at [974, 253] on li "Update Passenger Costs" at bounding box center [1027, 254] width 181 height 25
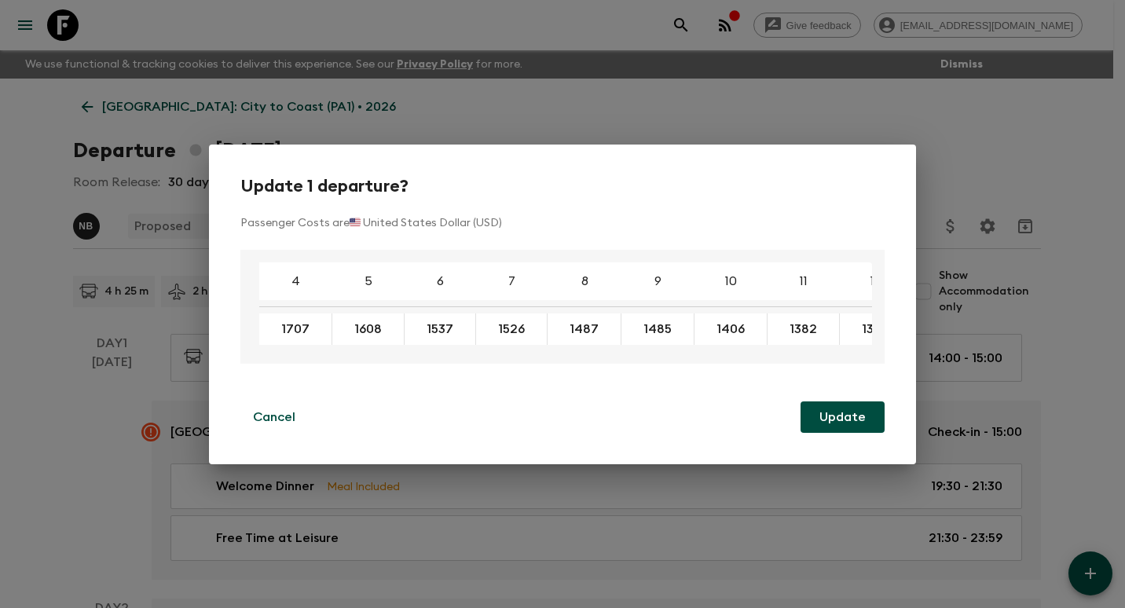
click at [859, 419] on button "Update" at bounding box center [842, 416] width 84 height 31
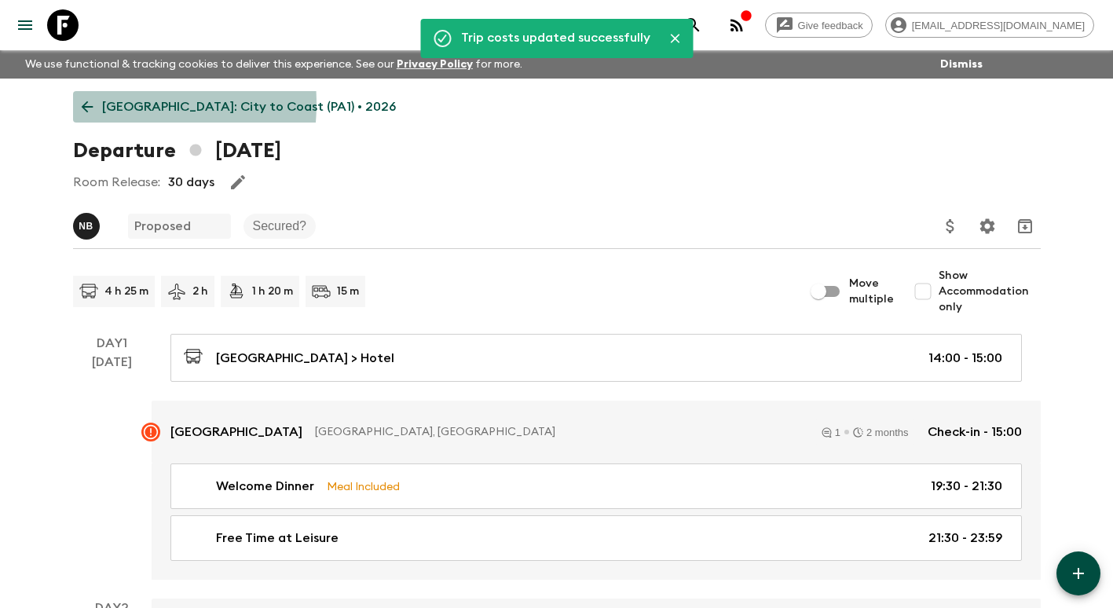
click at [89, 104] on icon at bounding box center [87, 106] width 17 height 17
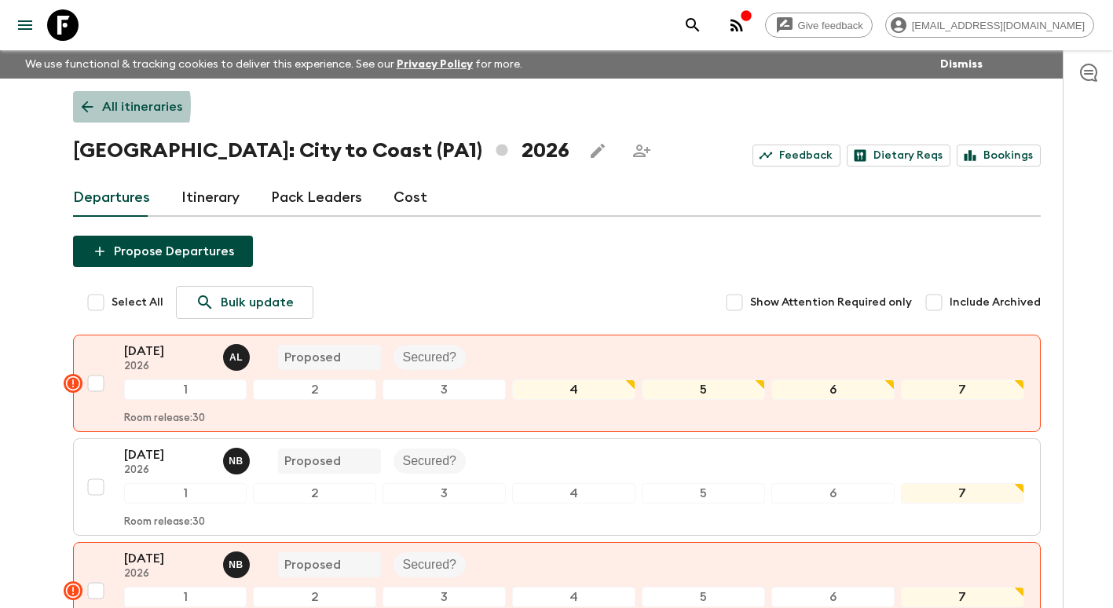
click at [85, 105] on icon at bounding box center [87, 106] width 17 height 17
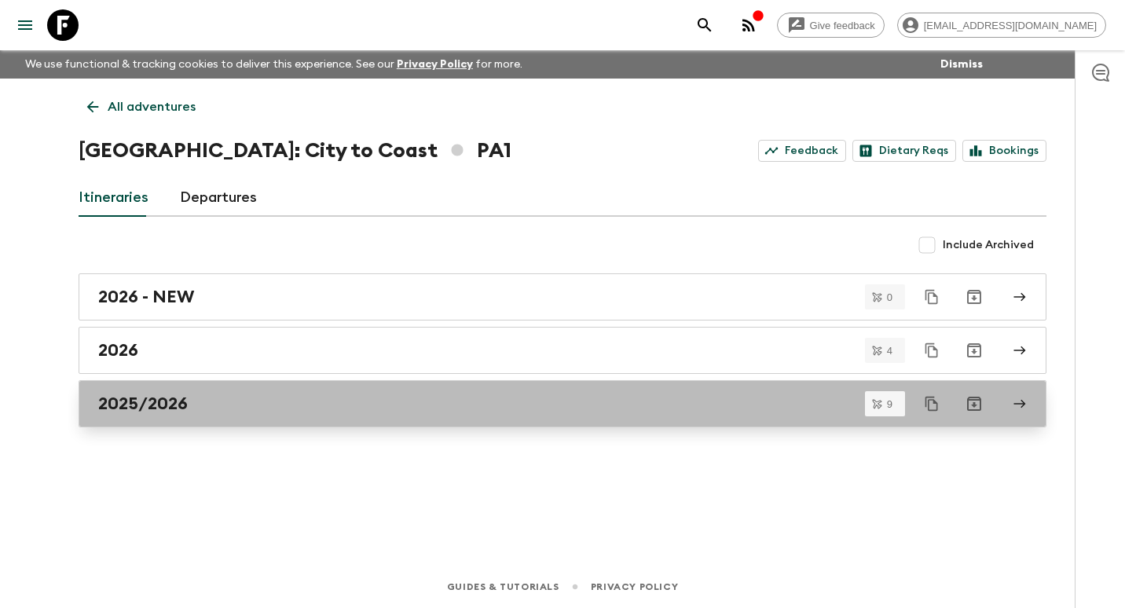
click at [172, 407] on h2 "2025/2026" at bounding box center [143, 404] width 90 height 20
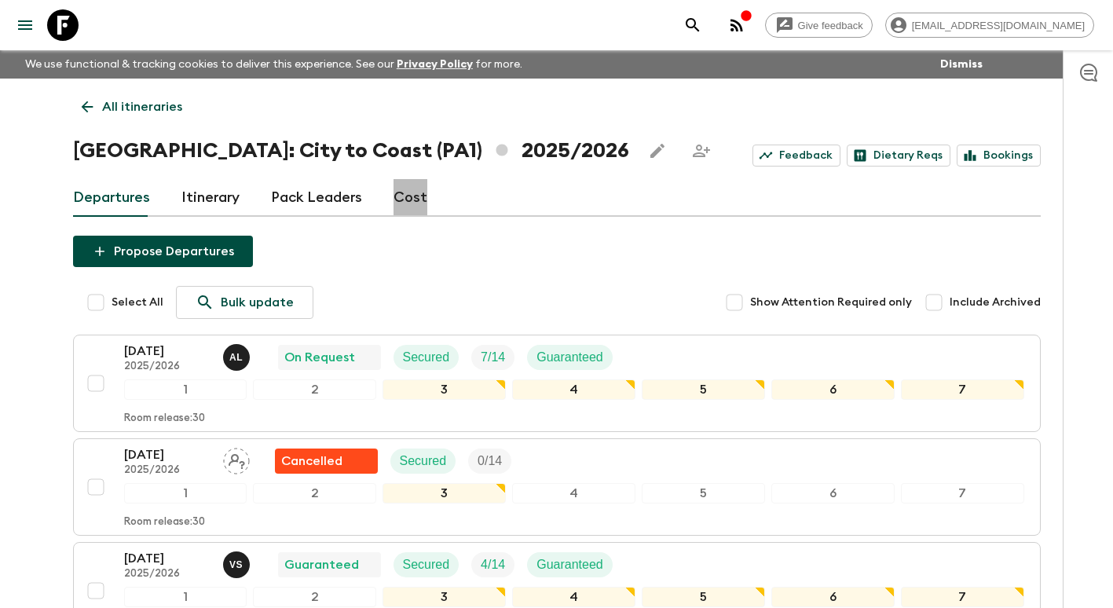
click at [405, 196] on link "Cost" at bounding box center [411, 198] width 34 height 38
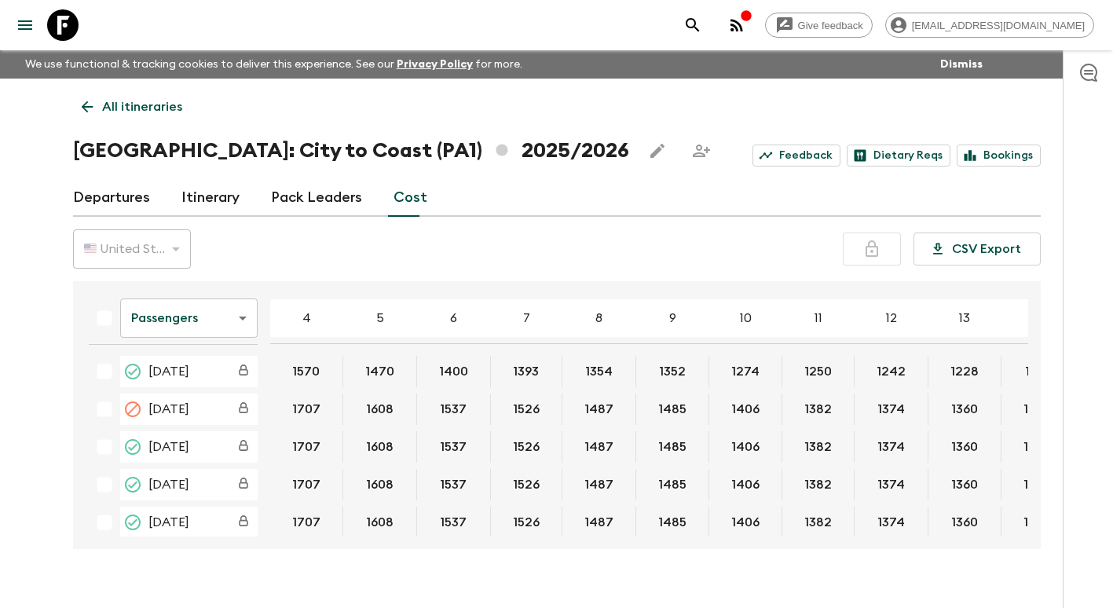
click at [523, 324] on p "7" at bounding box center [526, 318] width 7 height 19
click at [80, 109] on icon at bounding box center [87, 106] width 17 height 17
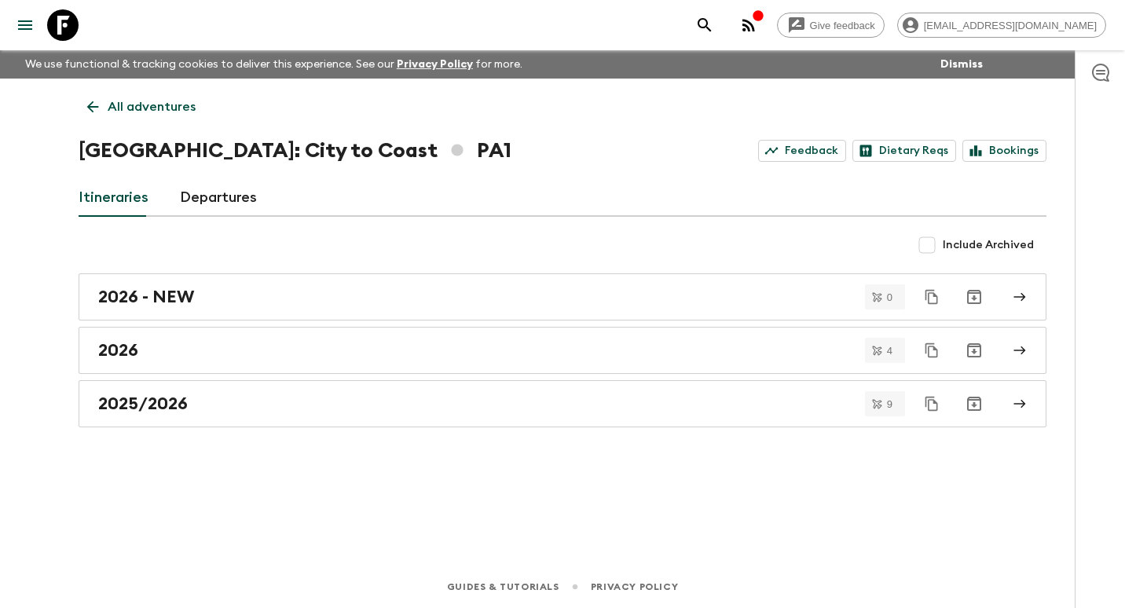
click at [119, 104] on p "All adventures" at bounding box center [152, 106] width 88 height 19
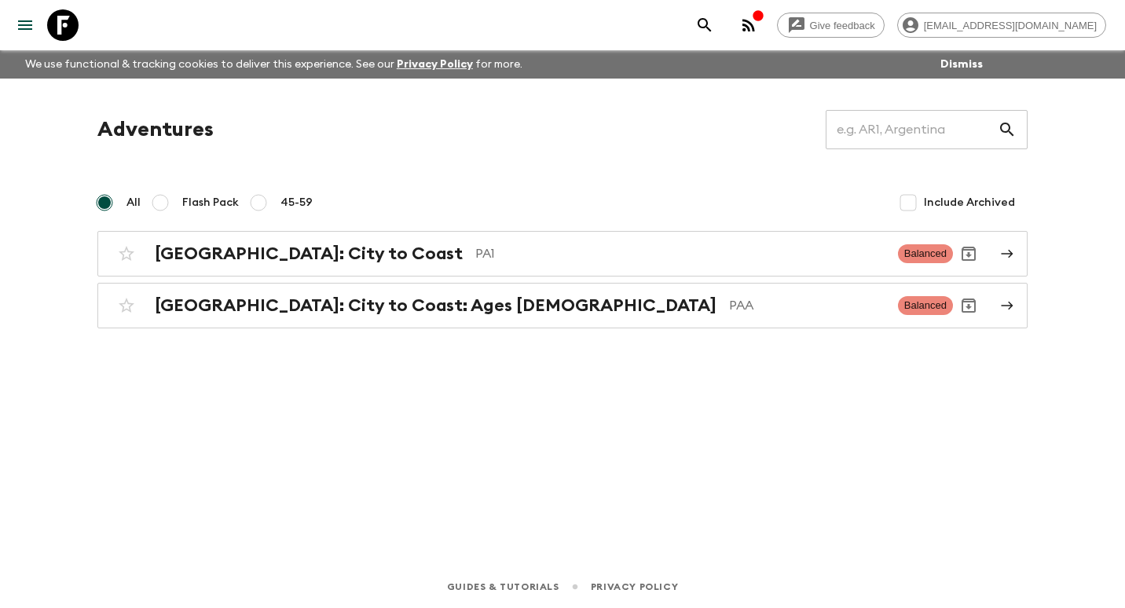
click at [254, 202] on input "45-59" at bounding box center [258, 202] width 19 height 19
radio input "true"
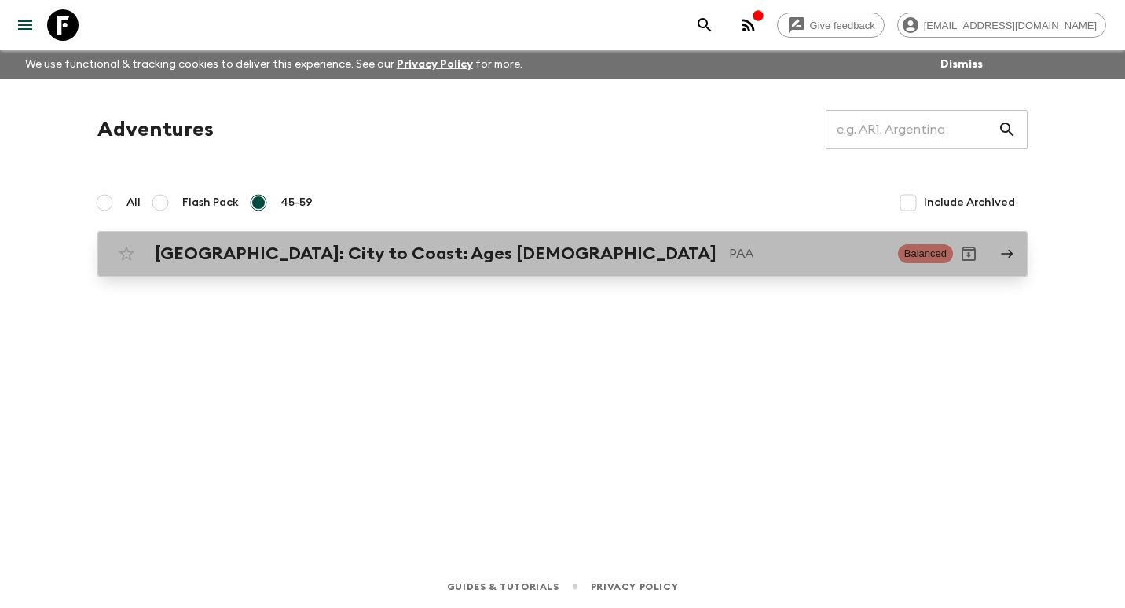
click at [287, 255] on h2 "[GEOGRAPHIC_DATA]: City to Coast: Ages [DEMOGRAPHIC_DATA]" at bounding box center [436, 254] width 562 height 20
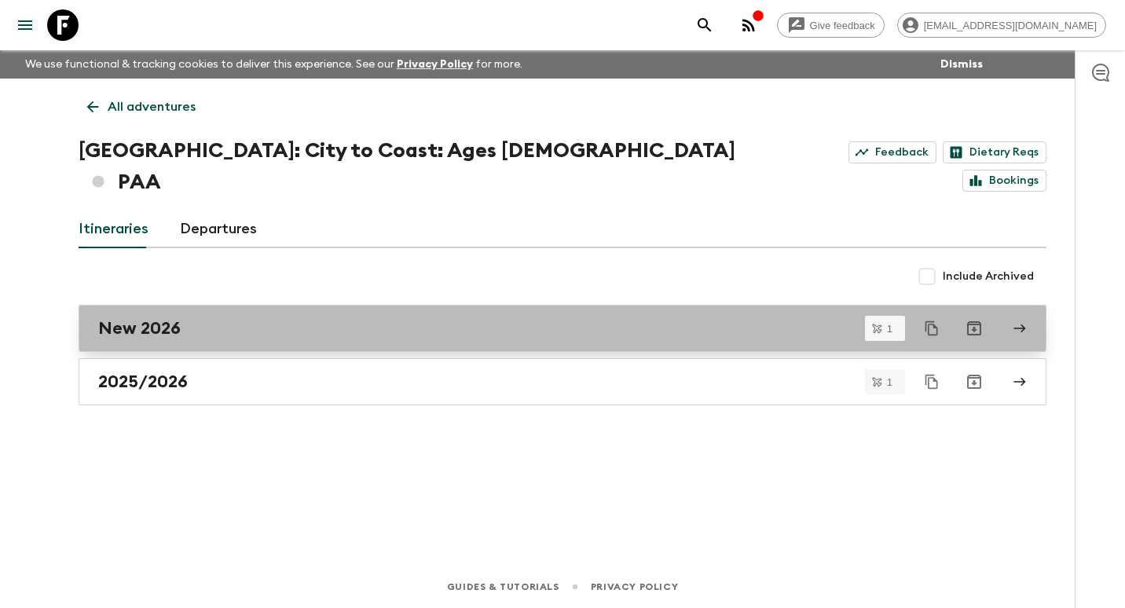
click at [229, 318] on div "New 2026" at bounding box center [547, 328] width 899 height 20
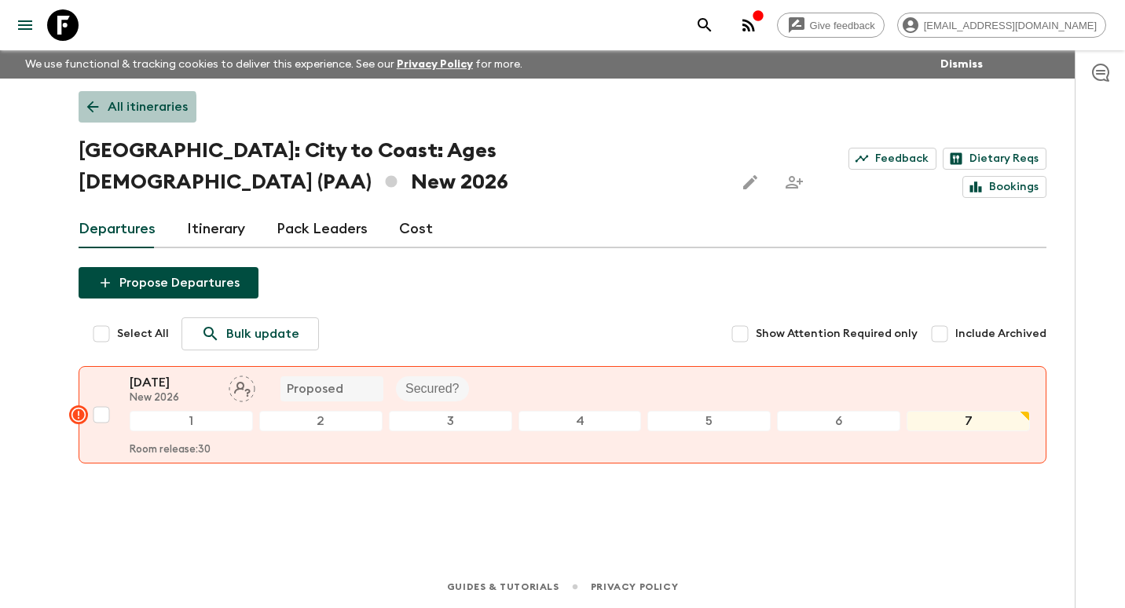
click at [93, 108] on icon at bounding box center [92, 106] width 17 height 17
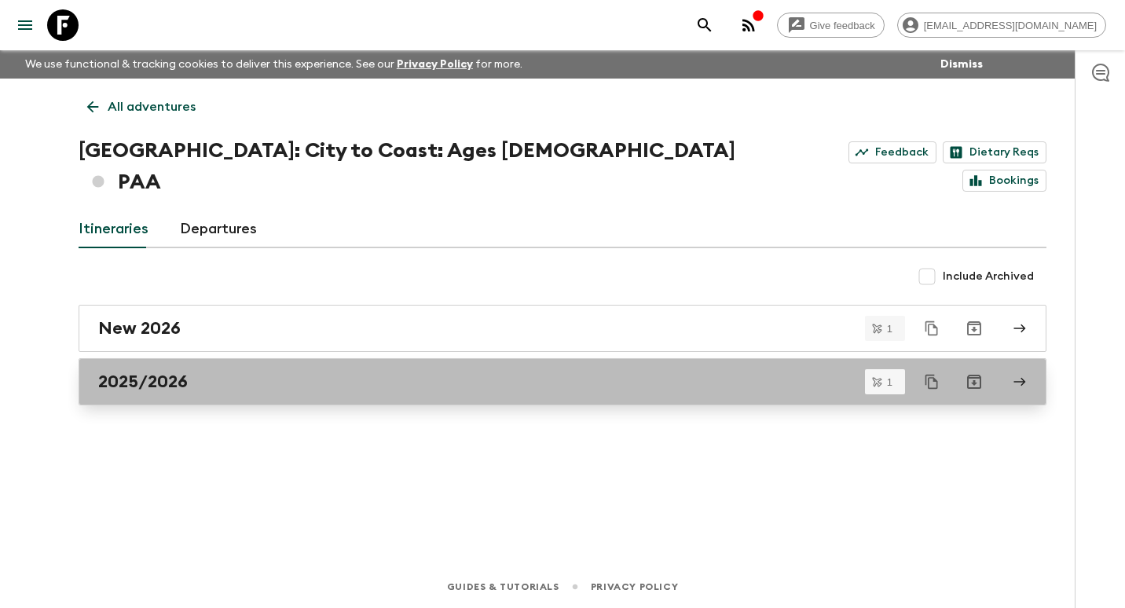
click at [225, 372] on div "2025/2026" at bounding box center [547, 382] width 899 height 20
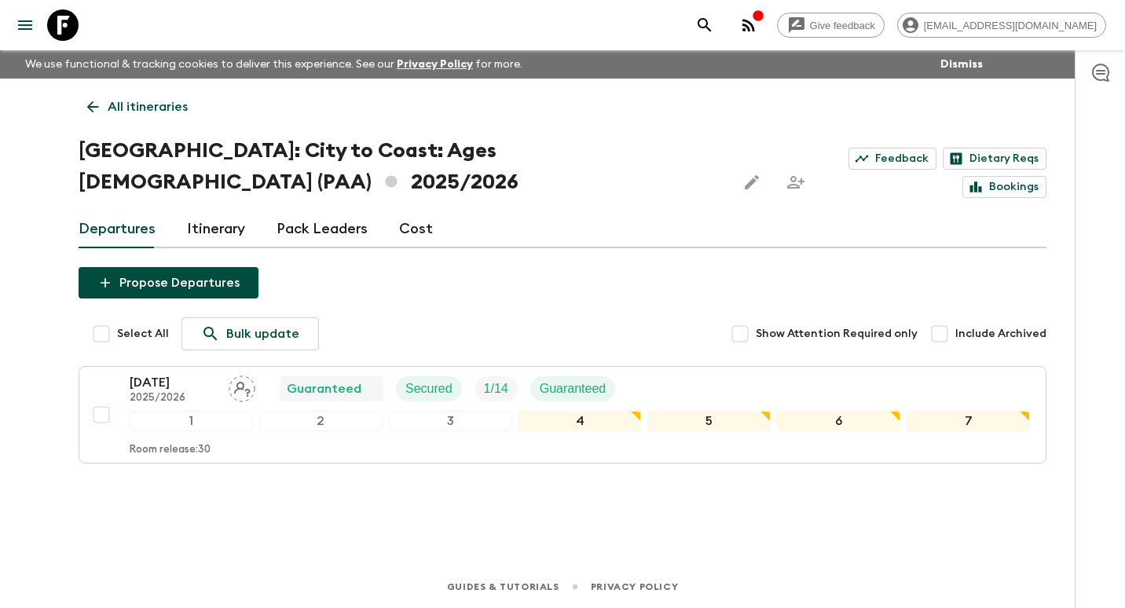
click at [416, 211] on link "Cost" at bounding box center [416, 230] width 34 height 38
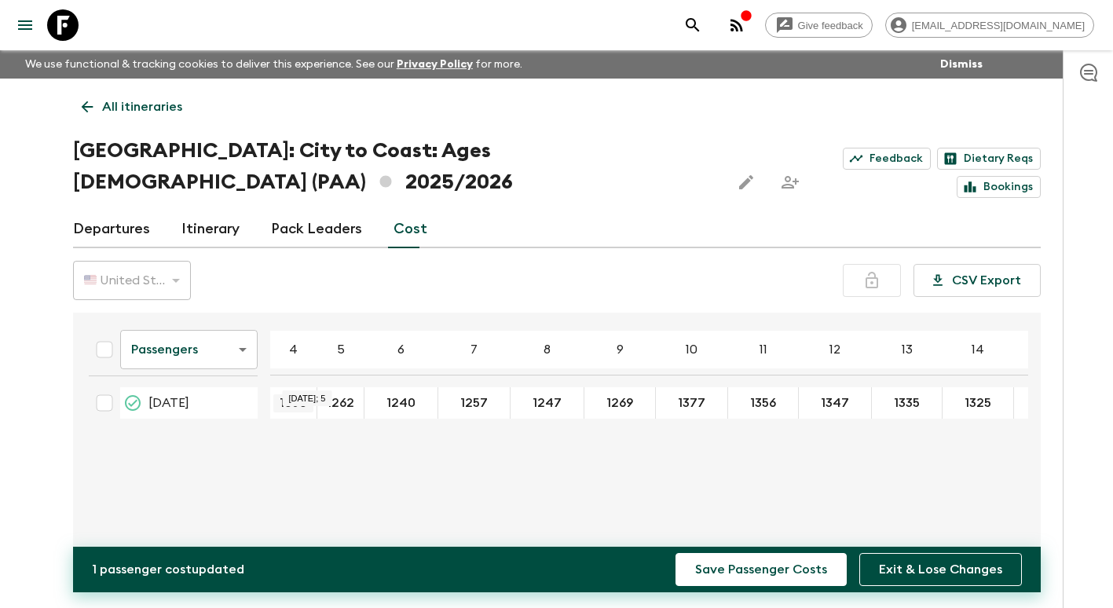
click at [299, 394] on input "1608" at bounding box center [293, 403] width 40 height 18
type input "1707"
type input "1608"
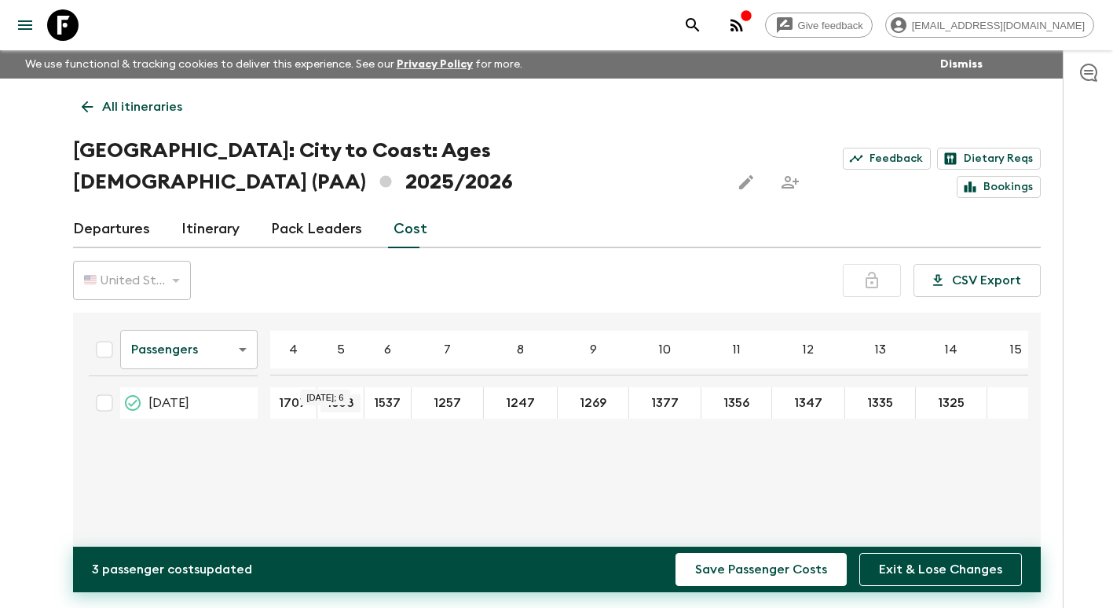
type input "1537"
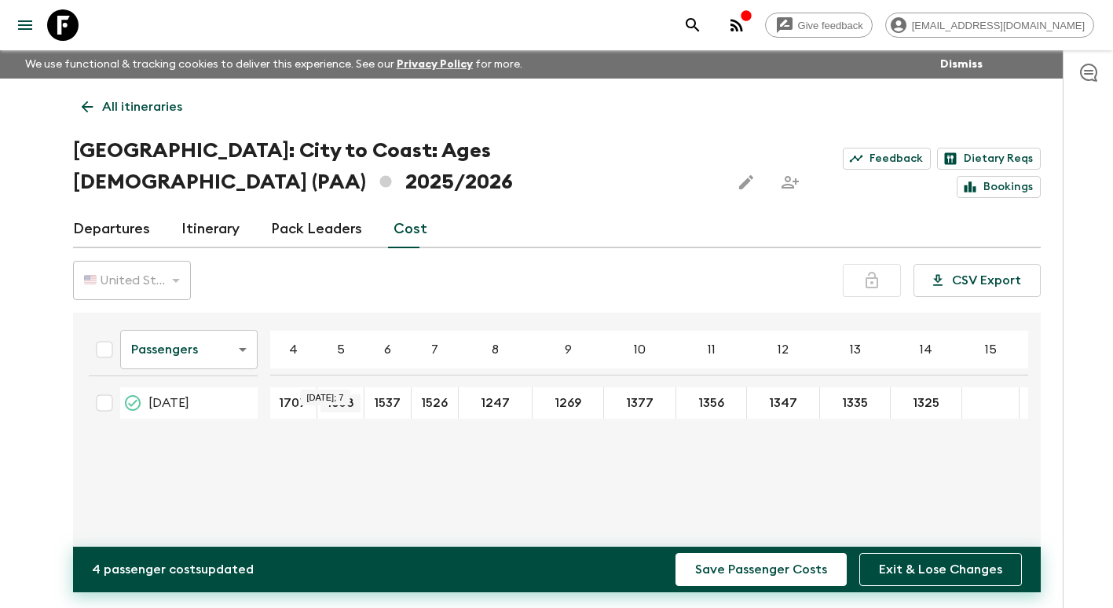
type input "1526"
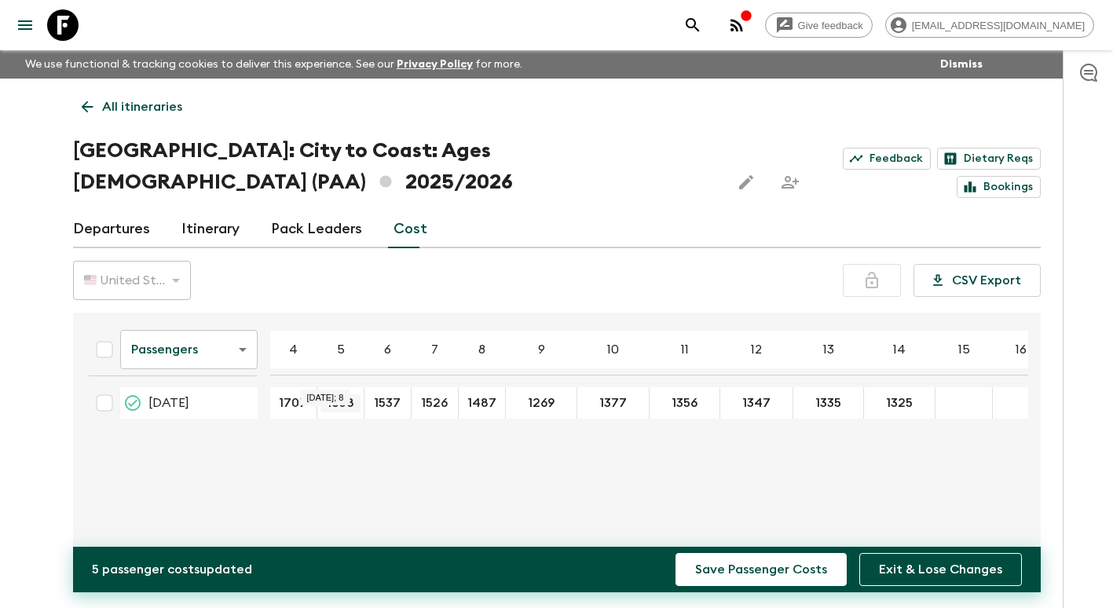
type input "1487"
type input "1485"
type input "1406"
type input "1382"
type input "1374"
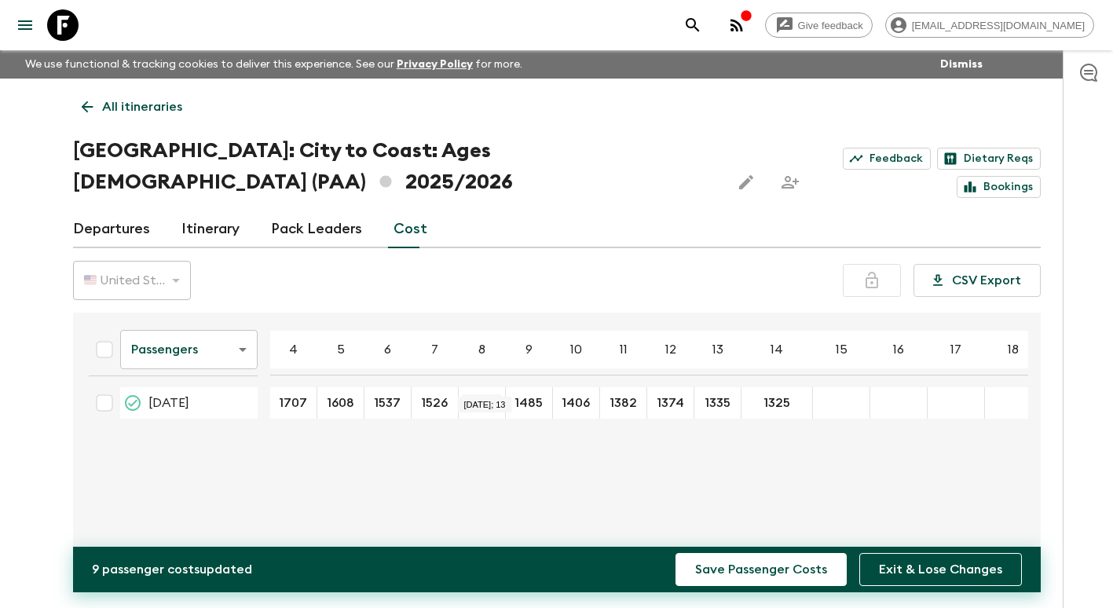
click at [467, 394] on input "1487" at bounding box center [482, 403] width 40 height 18
click at [587, 394] on input "1406" at bounding box center [576, 403] width 40 height 18
click at [619, 394] on input "1382" at bounding box center [623, 403] width 40 height 18
click at [727, 394] on input "1335" at bounding box center [718, 403] width 40 height 18
type input "1360"
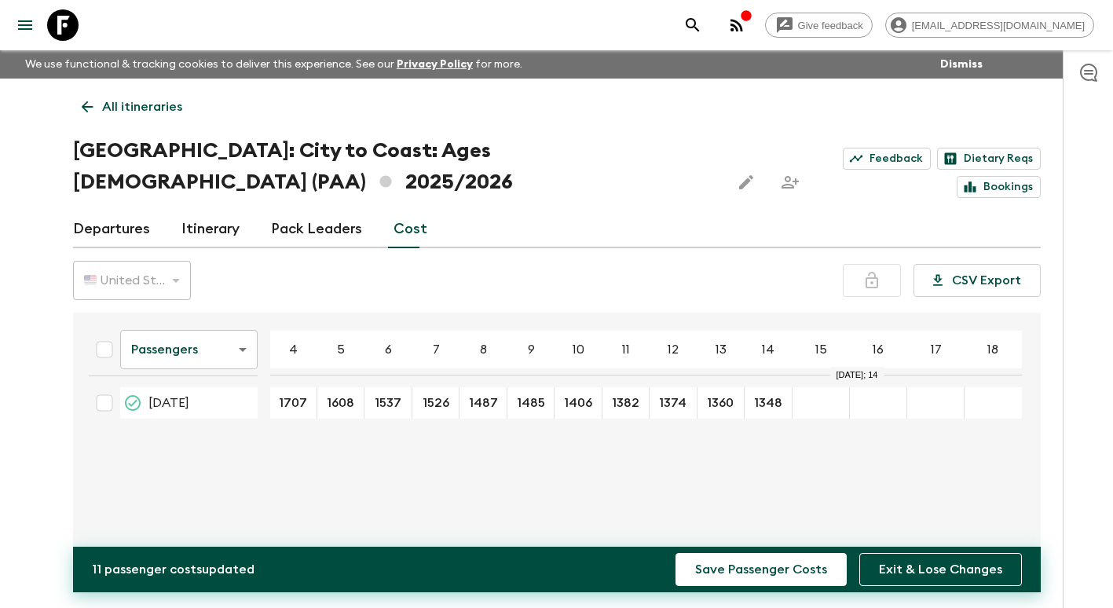
type input "1348"
click at [248, 456] on div "Passengers passengersCost ​ 4 5 6 7 8 9 10 11 12 13 14 15 16 17 18 18 Apr 2026 …" at bounding box center [552, 446] width 952 height 243
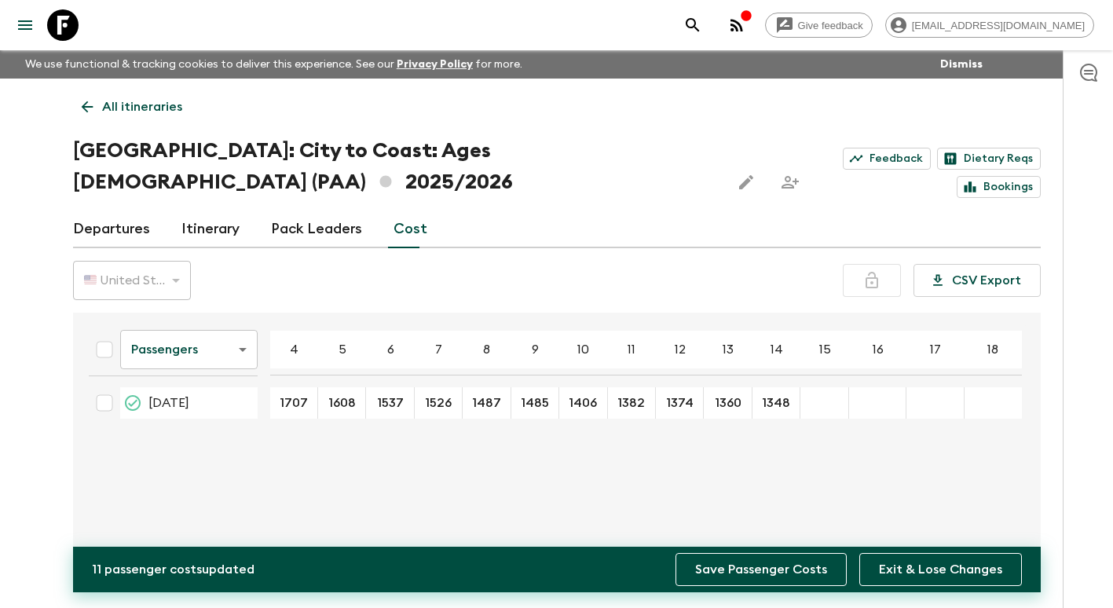
click at [763, 576] on button "Save Passenger Costs" at bounding box center [761, 569] width 171 height 33
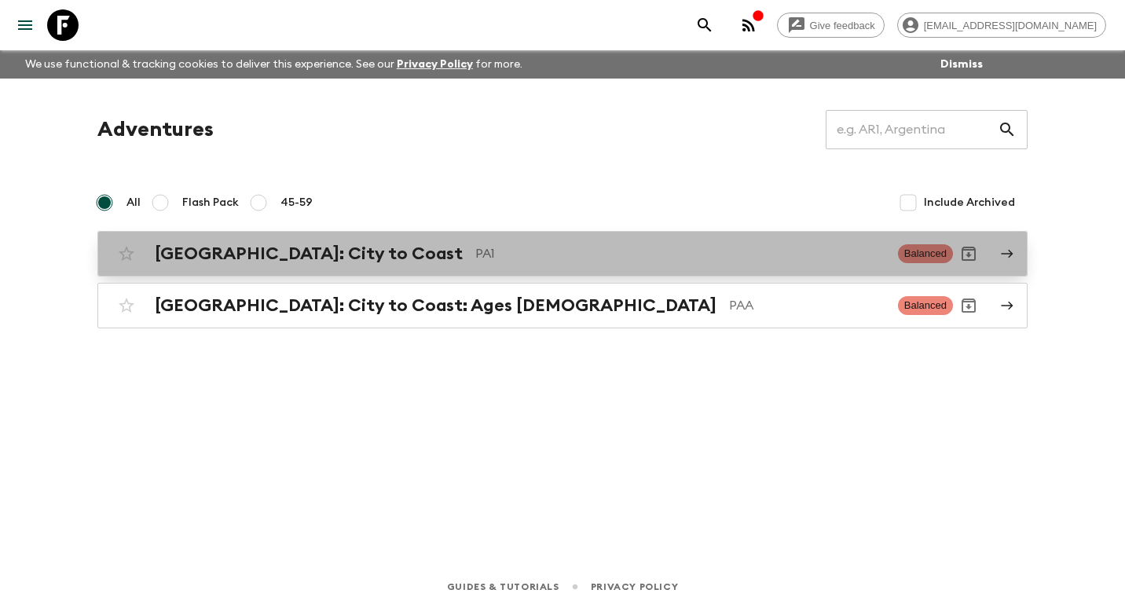
click at [342, 248] on div "[GEOGRAPHIC_DATA]: City to [GEOGRAPHIC_DATA]" at bounding box center [520, 254] width 731 height 20
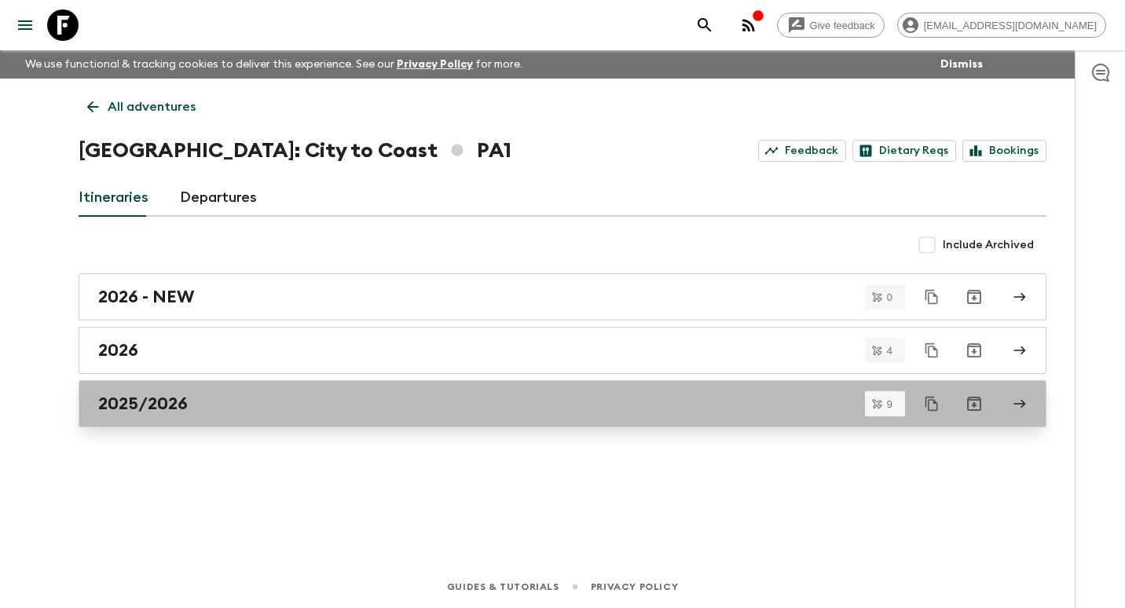
click at [208, 413] on div "2025/2026" at bounding box center [547, 404] width 899 height 20
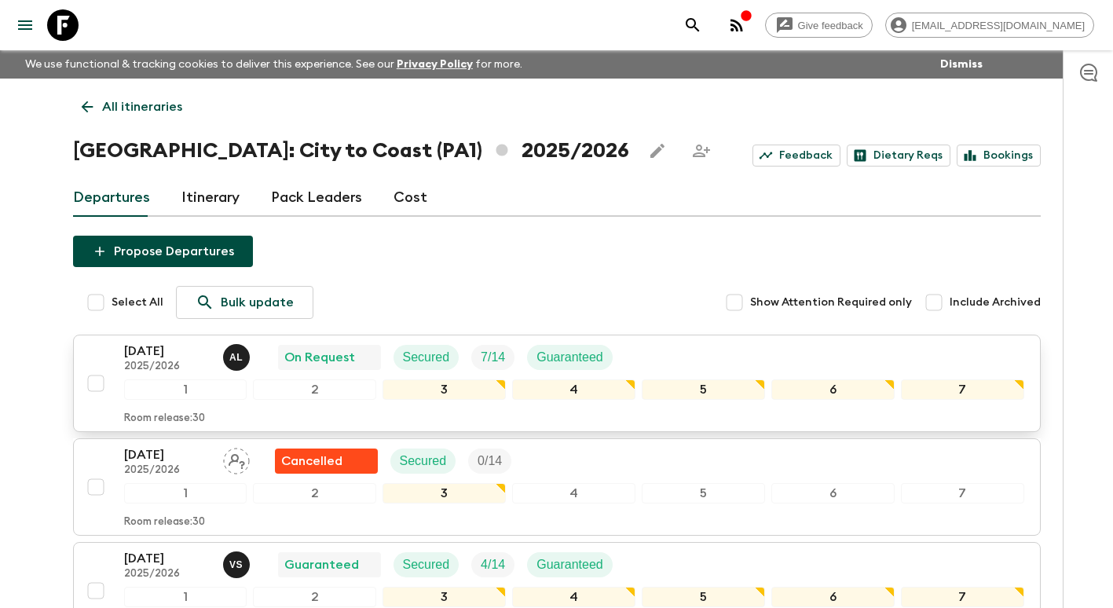
click at [166, 357] on p "[DATE]" at bounding box center [167, 351] width 86 height 19
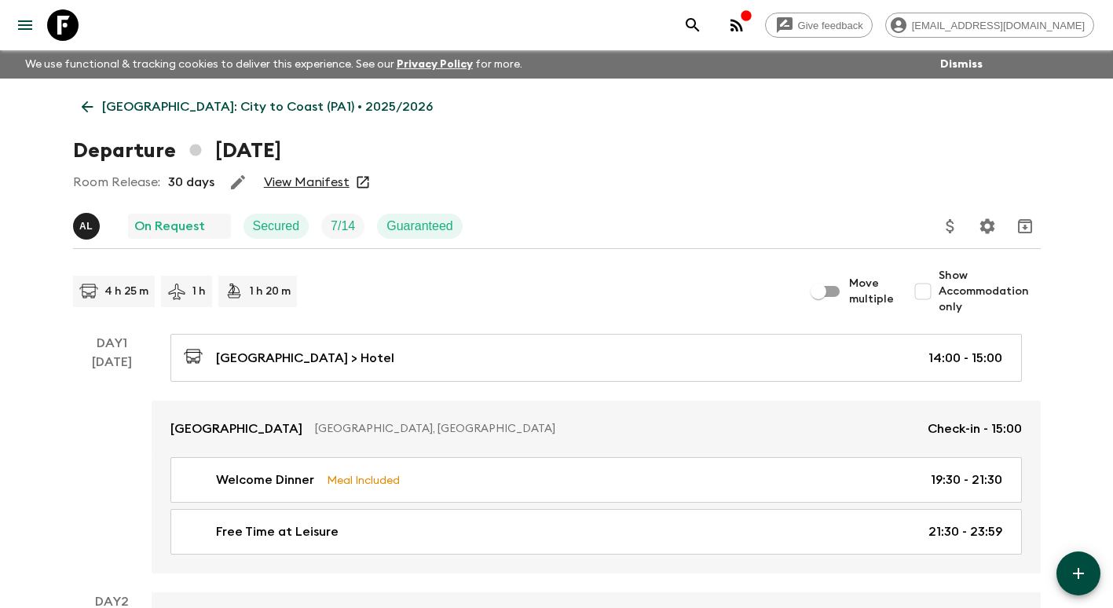
click at [324, 178] on link "View Manifest" at bounding box center [307, 182] width 86 height 16
